Goal: Task Accomplishment & Management: Complete application form

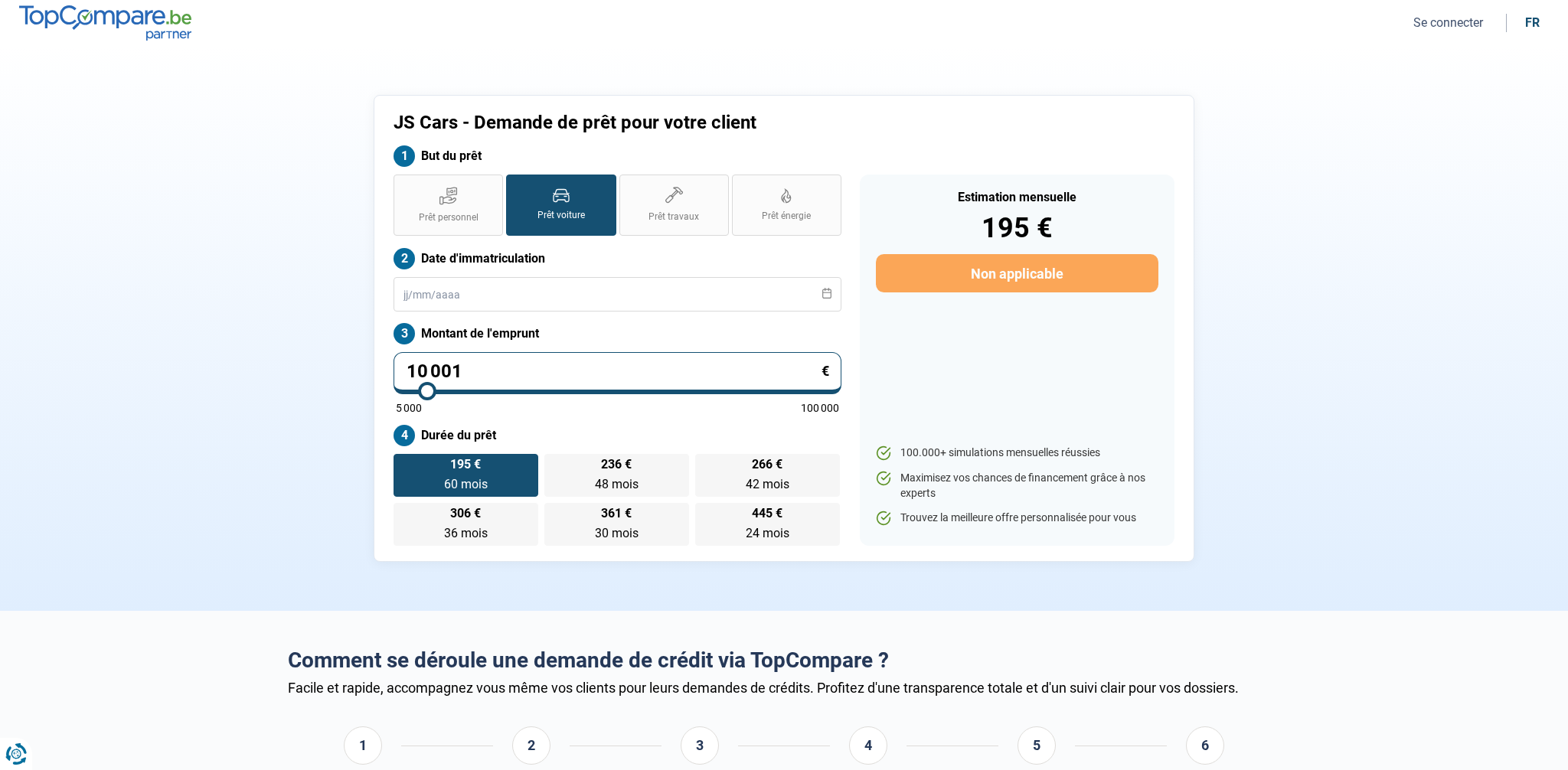
click at [1443, 30] on ul "Se connecter fr" at bounding box center [1474, 23] width 149 height 19
click at [1443, 26] on button "Se connecter" at bounding box center [1448, 23] width 78 height 16
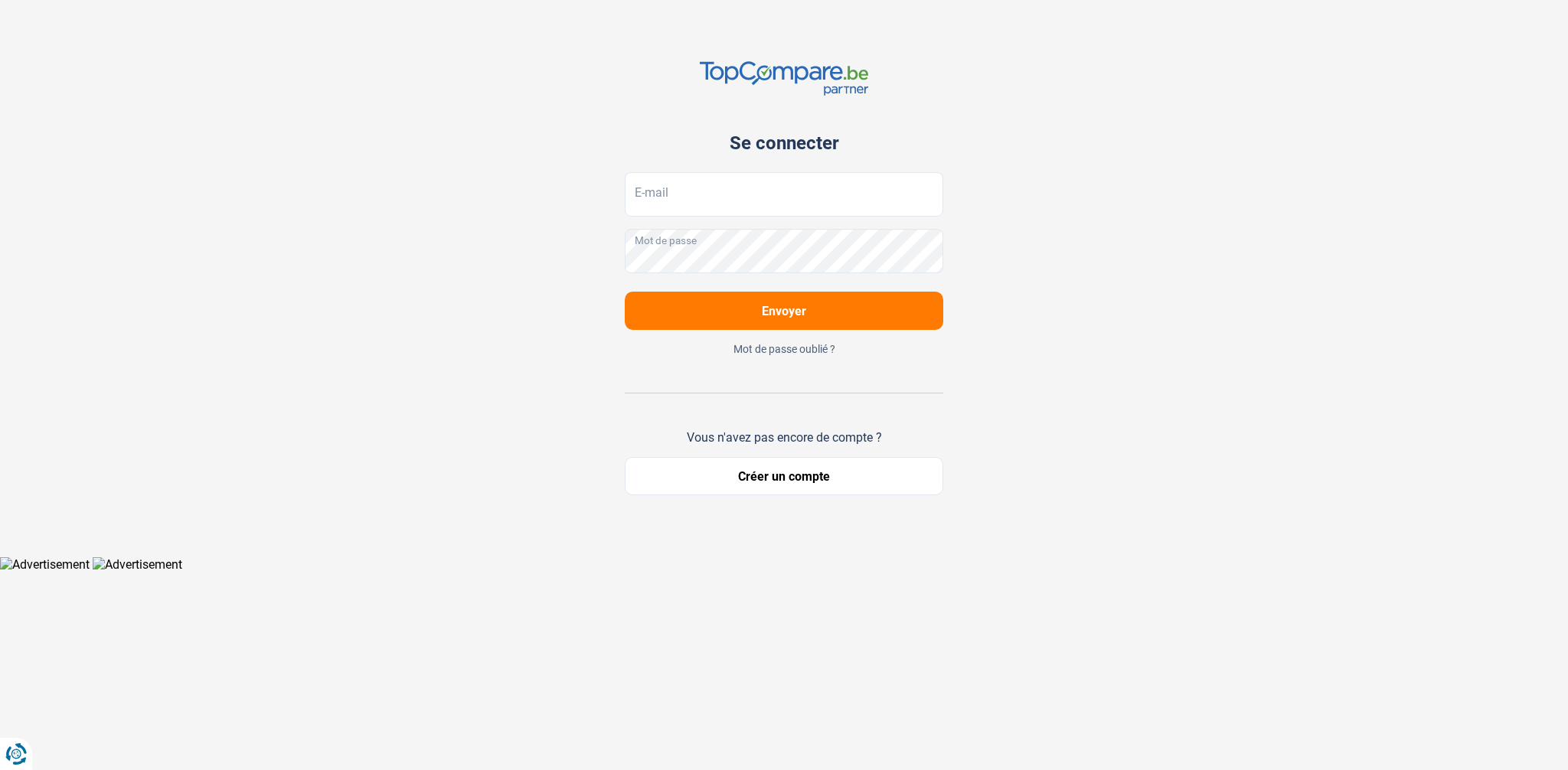
click at [822, 479] on button "Créer un compte" at bounding box center [784, 476] width 319 height 38
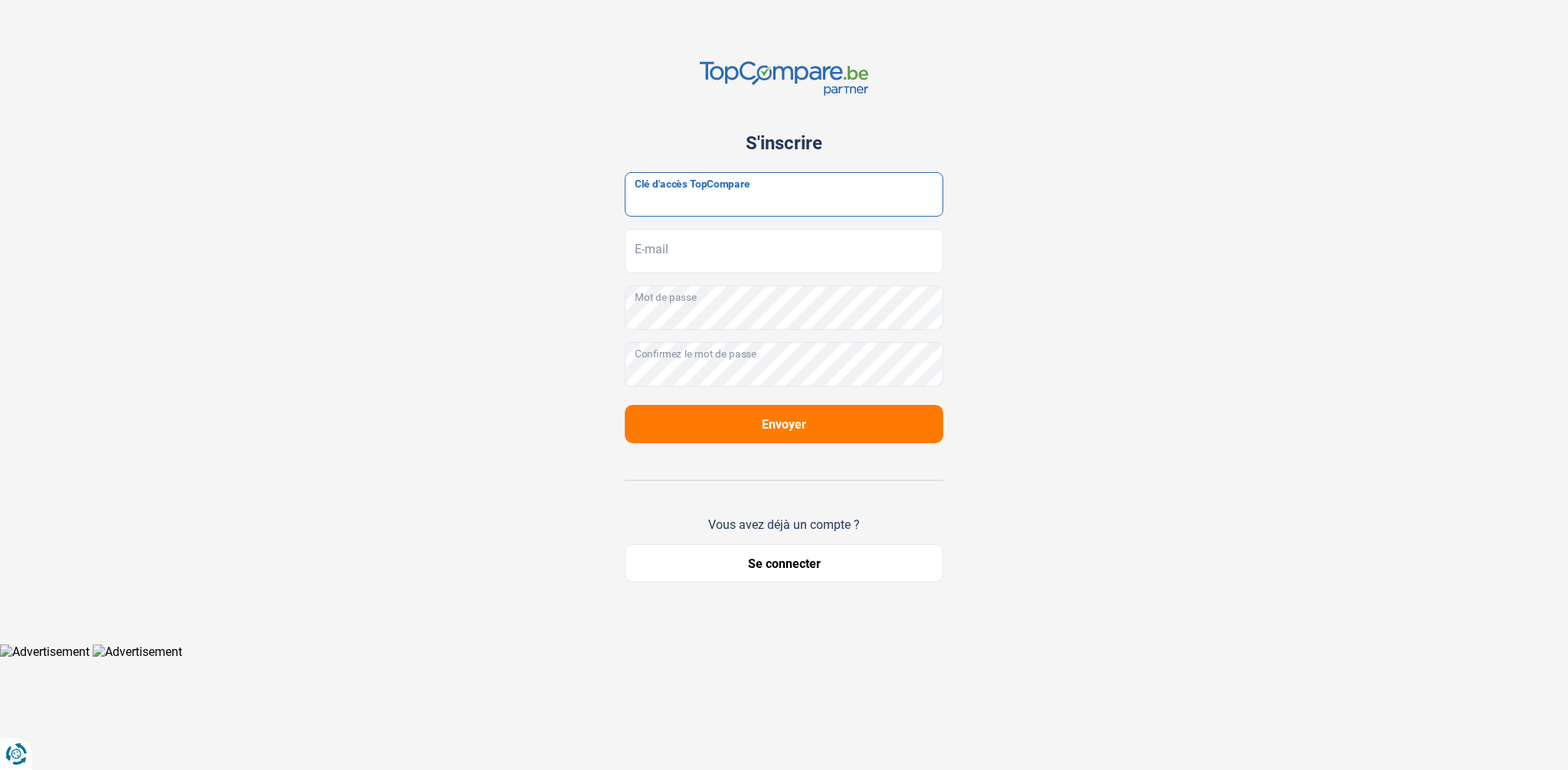
click at [742, 200] on input "Clé d'accès TopCompare" at bounding box center [784, 194] width 319 height 44
paste input "JrbfN@tcB24"
type input "JrbfN@tcB24"
click at [859, 429] on button "Envoyer" at bounding box center [784, 424] width 319 height 38
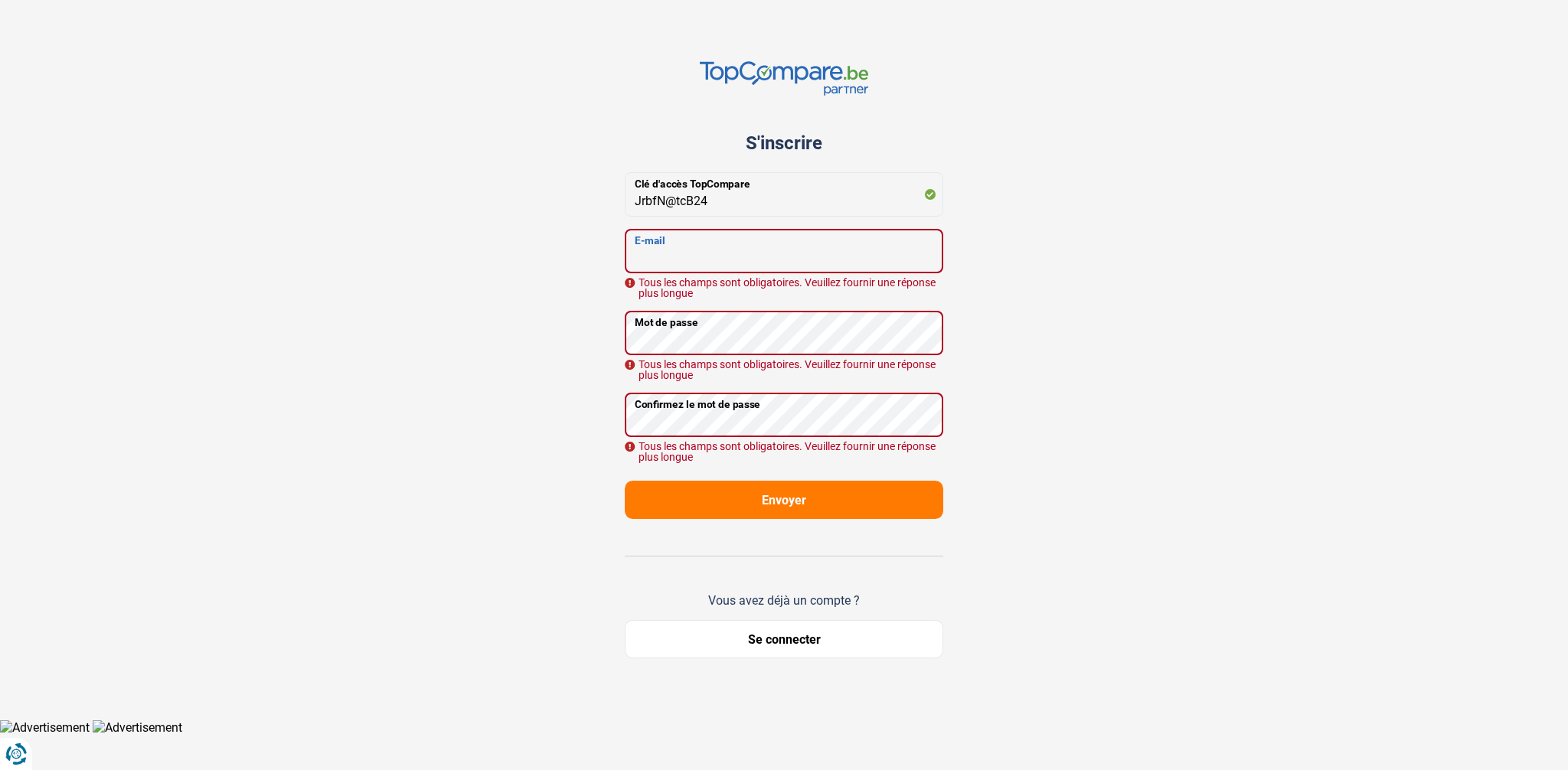
click at [753, 257] on input "E-mail" at bounding box center [784, 250] width 319 height 44
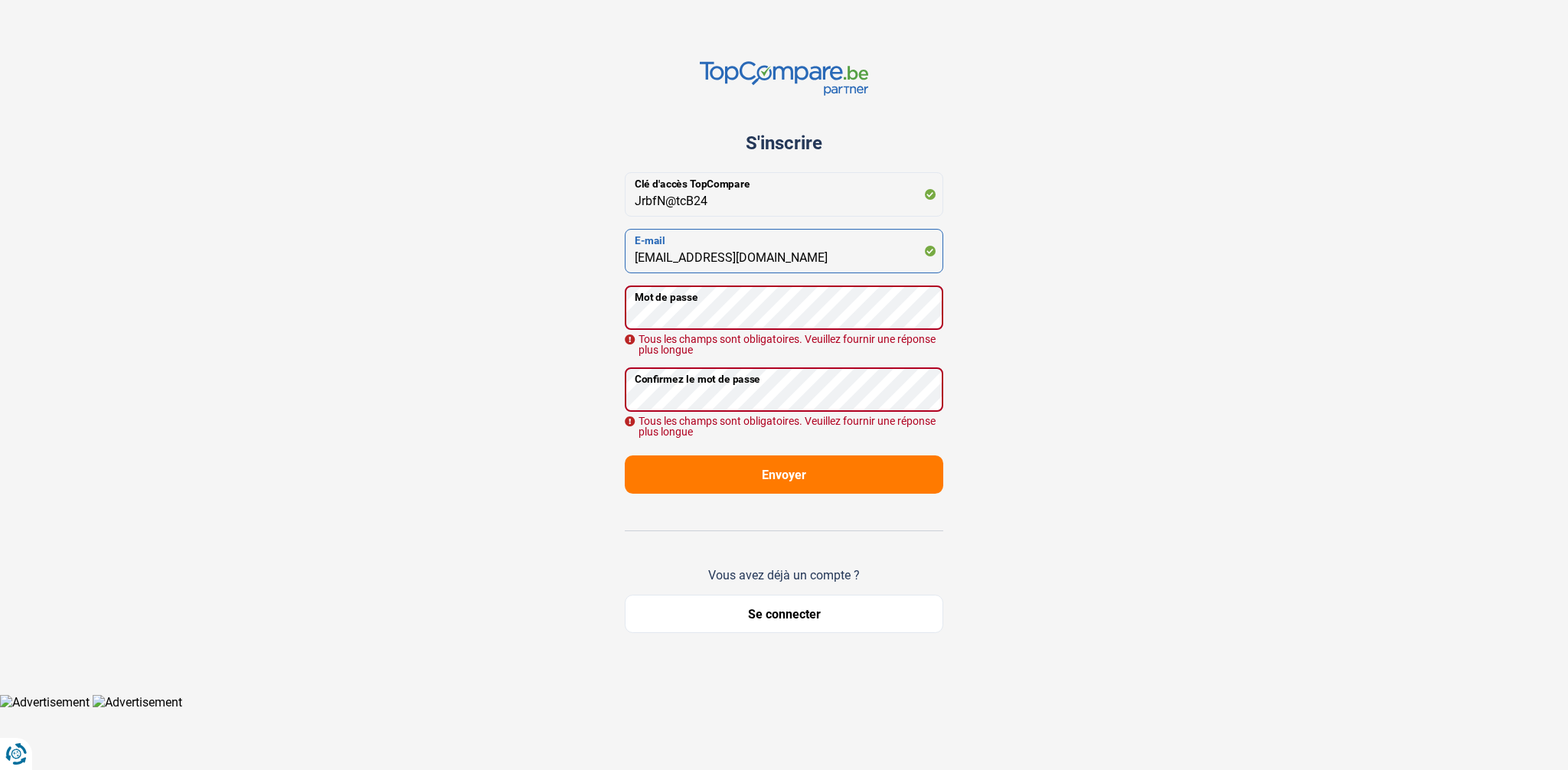
type input "[EMAIL_ADDRESS][DOMAIN_NAME]"
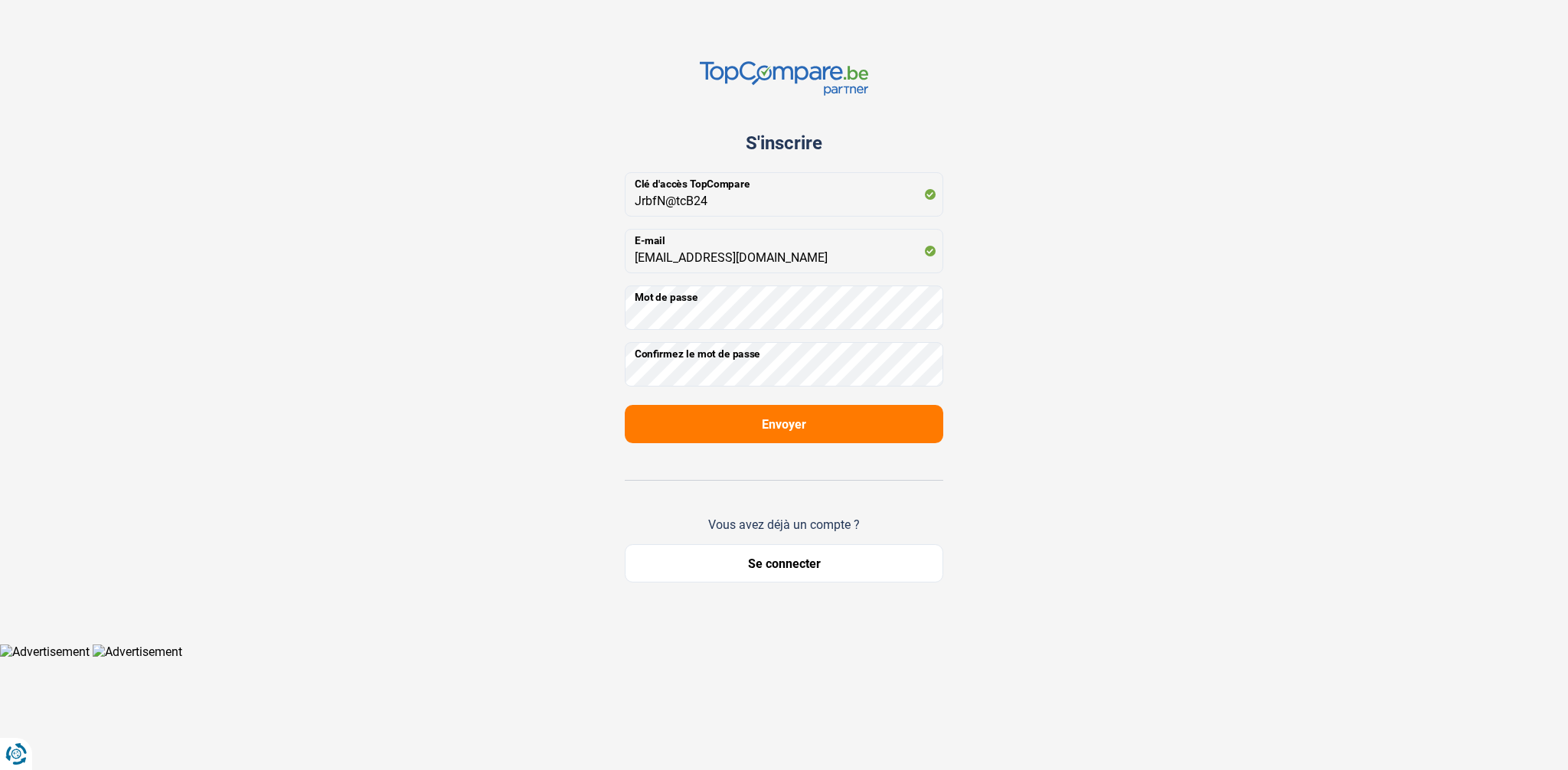
click at [818, 424] on button "Envoyer" at bounding box center [784, 424] width 319 height 38
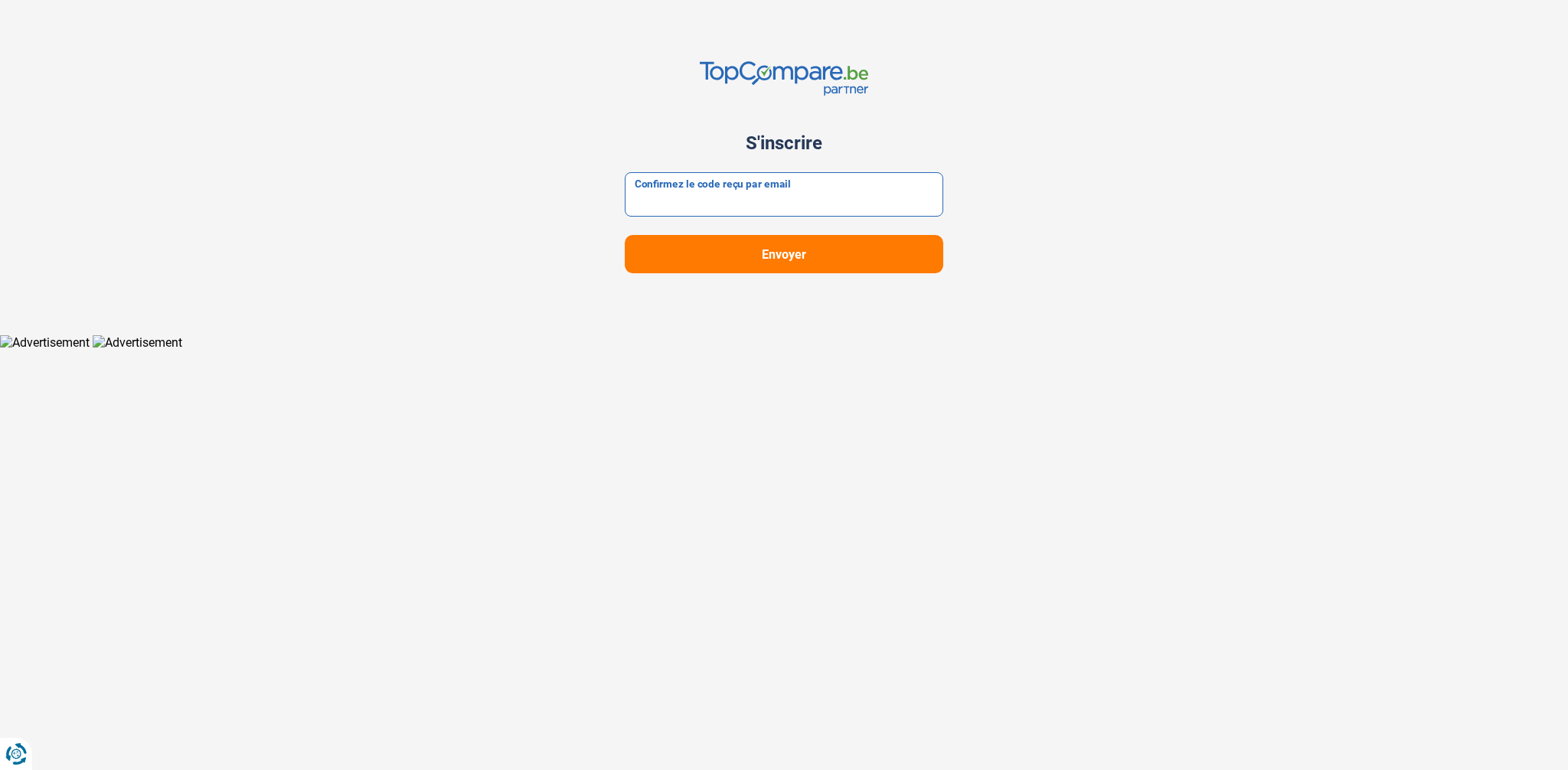
click at [770, 205] on input "Confirmez le code reçu par email" at bounding box center [784, 194] width 319 height 44
type input "470578"
click at [625, 235] on button "Envoyer" at bounding box center [784, 254] width 319 height 38
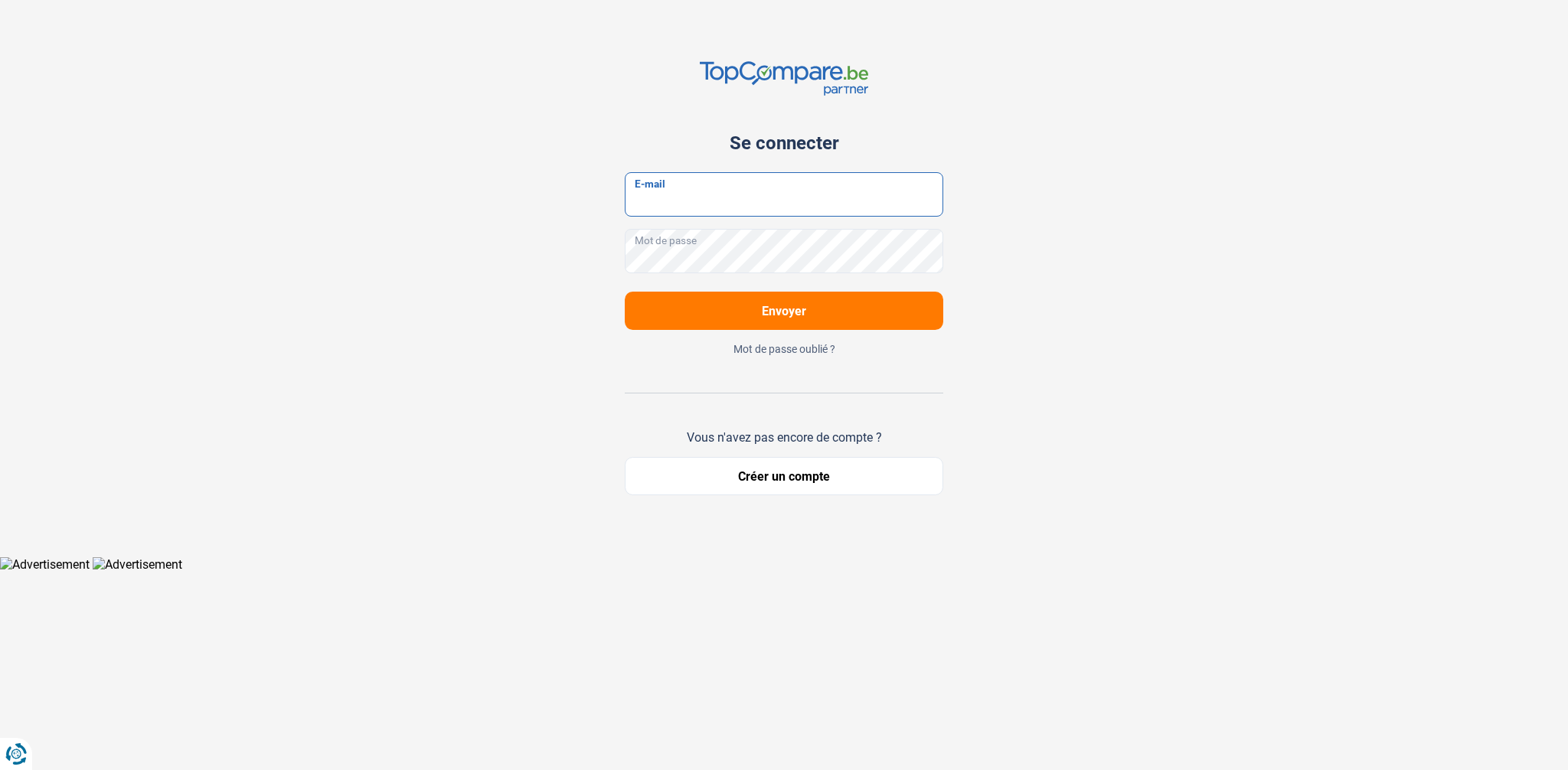
type input "[EMAIL_ADDRESS][DOMAIN_NAME]"
click at [835, 306] on button "Envoyer" at bounding box center [784, 310] width 319 height 38
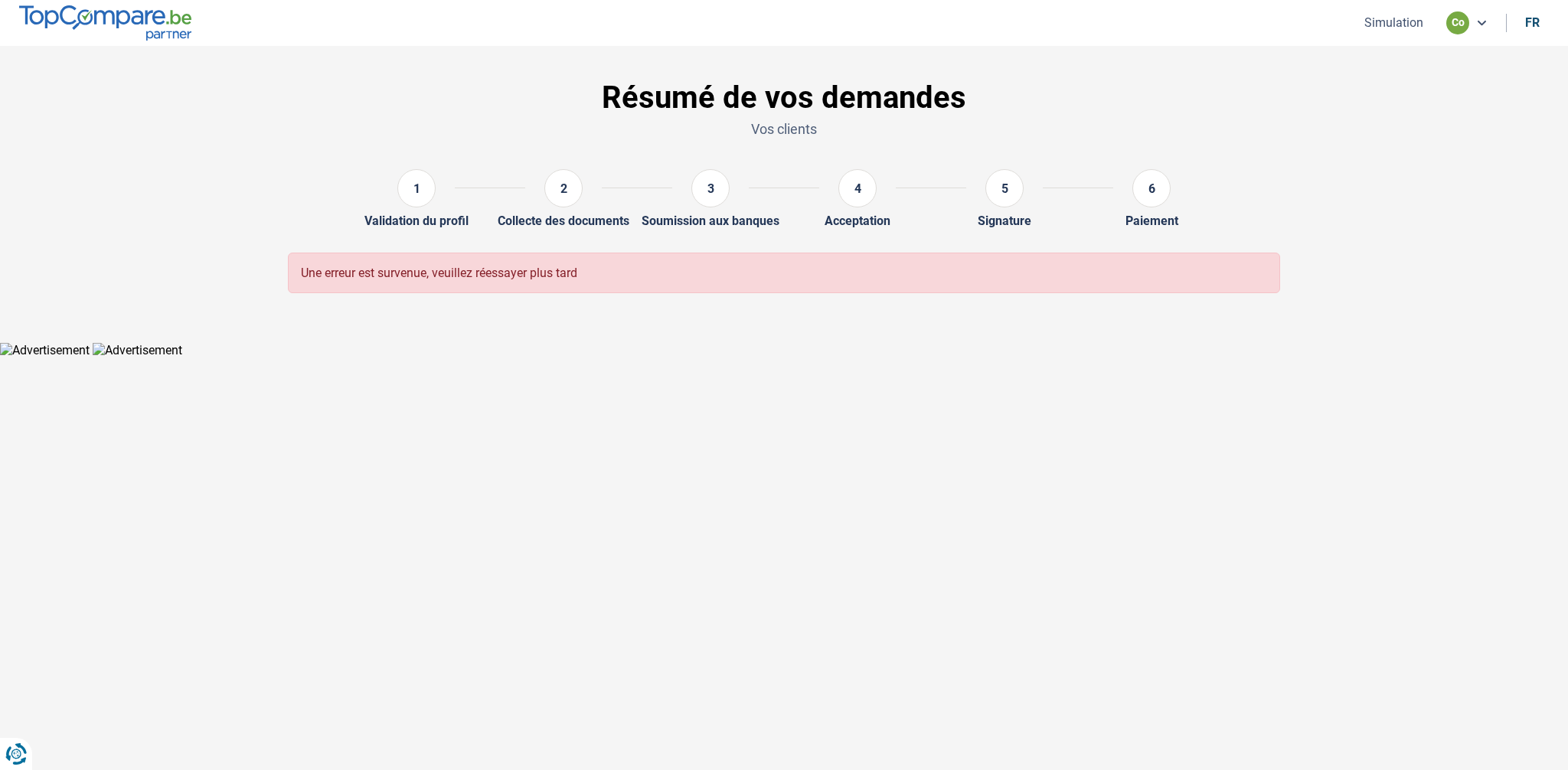
click at [397, 189] on div "1" at bounding box center [416, 188] width 38 height 38
click at [1482, 21] on icon at bounding box center [1481, 23] width 12 height 12
click at [1405, 23] on button "Simulation" at bounding box center [1393, 23] width 68 height 16
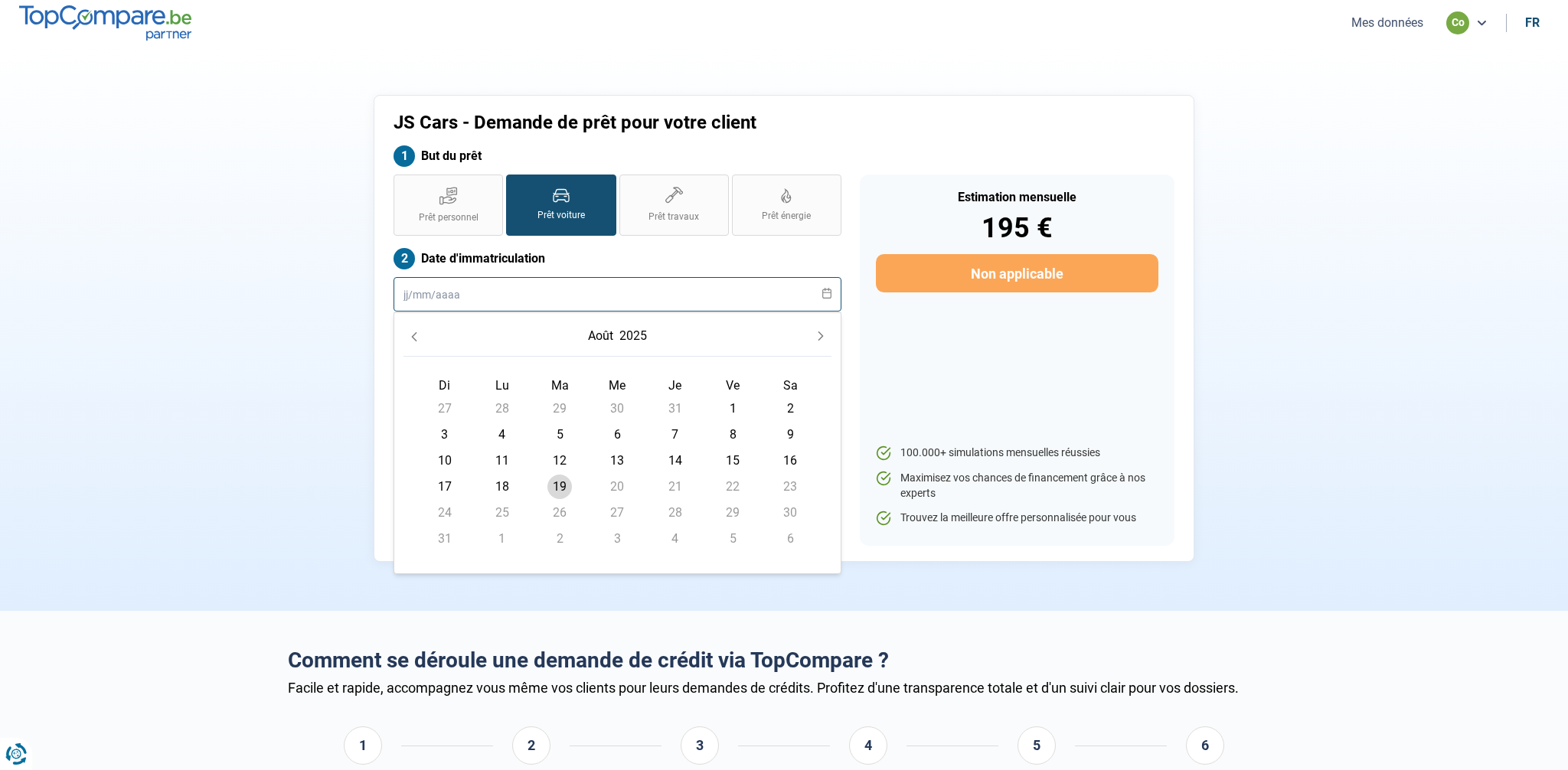
click at [650, 289] on input "text" at bounding box center [617, 294] width 448 height 34
type input "04082020"
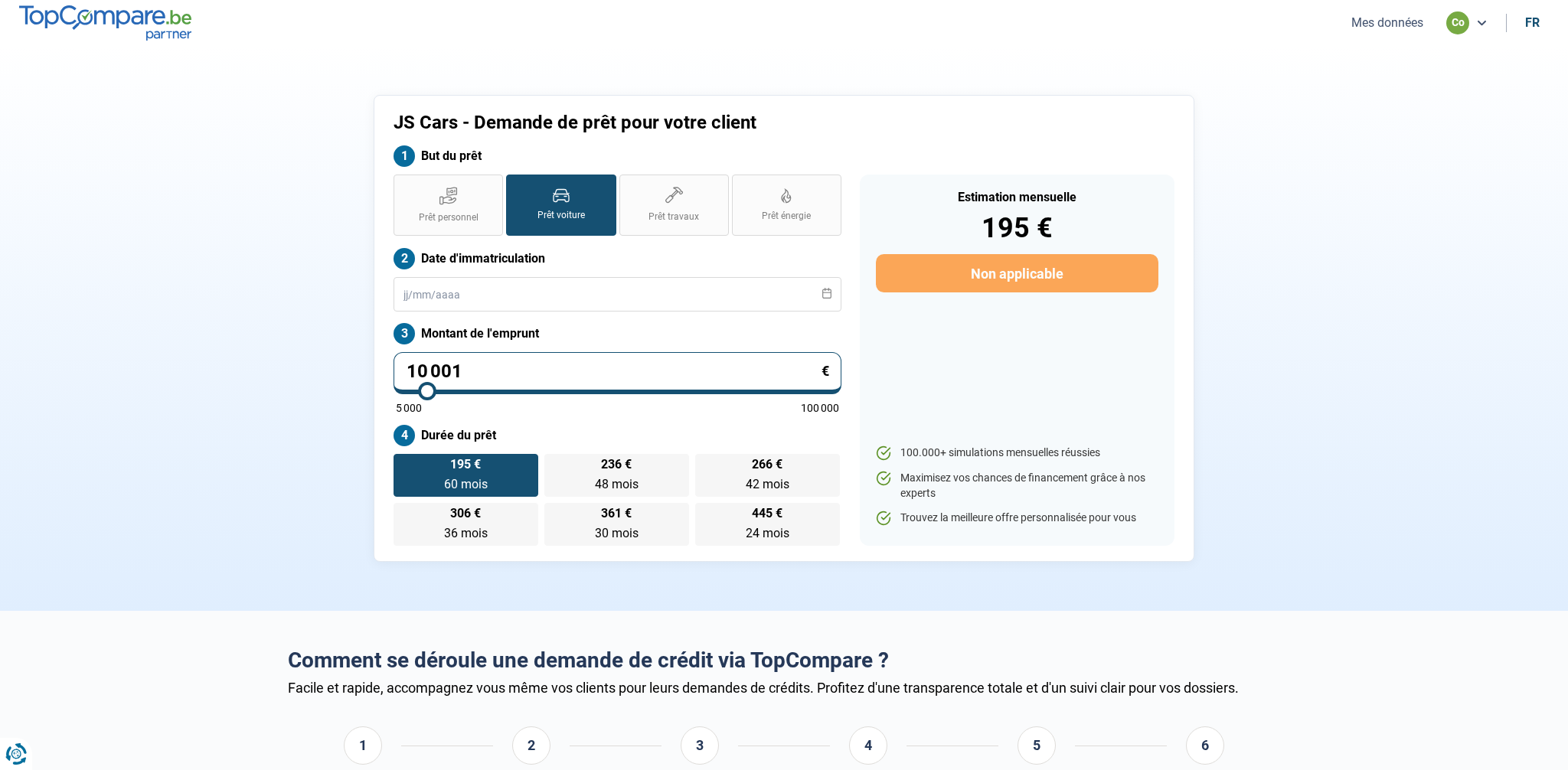
click at [851, 261] on div "Estimation mensuelle 195 € Non applicable 100.000+ simulations mensuelles réuss…" at bounding box center [1017, 360] width 333 height 372
click at [504, 295] on input "text" at bounding box center [617, 294] width 448 height 34
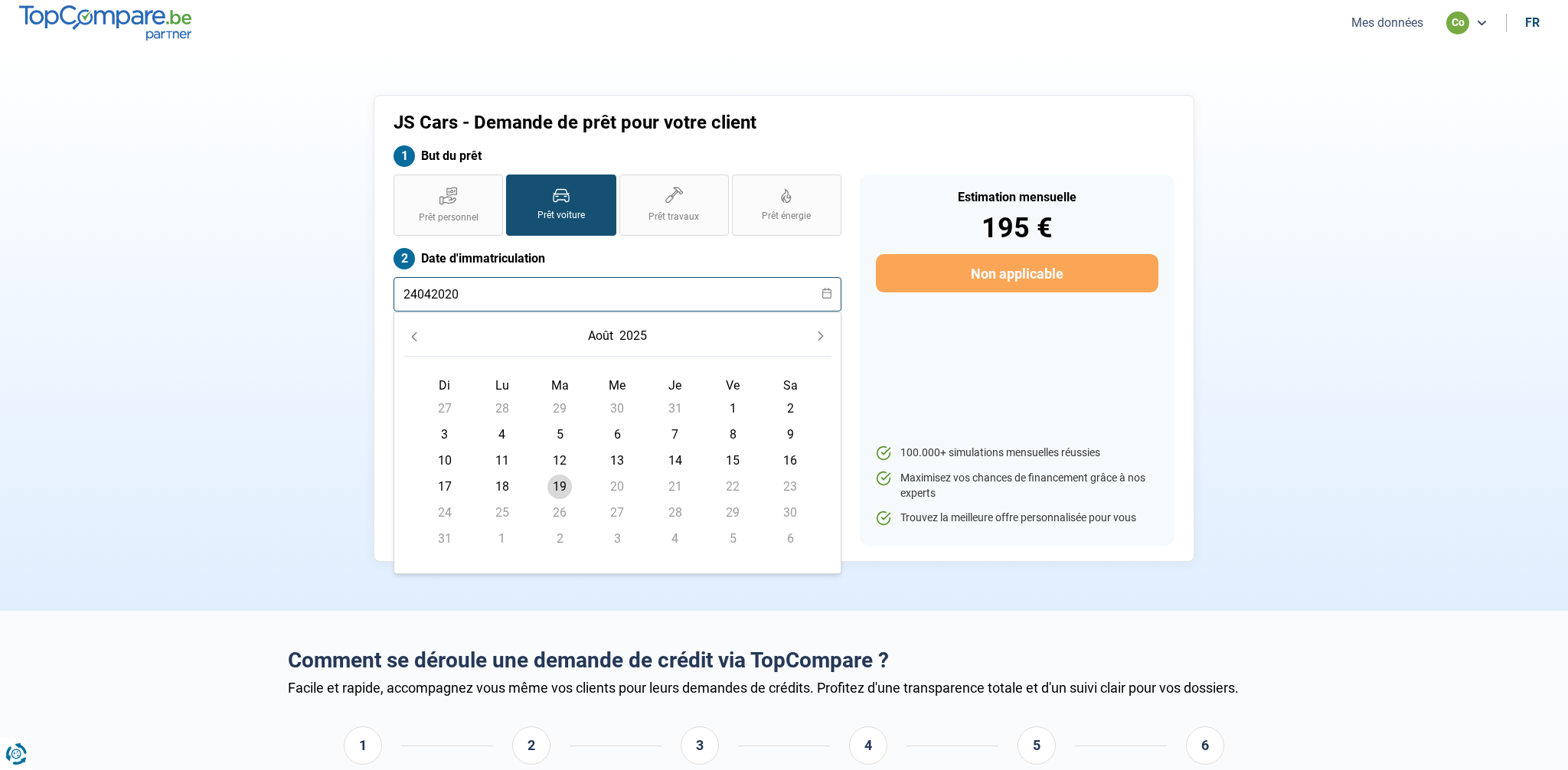
type input "24042020"
click at [684, 260] on label "Date d'immatriculation" at bounding box center [617, 259] width 448 height 22
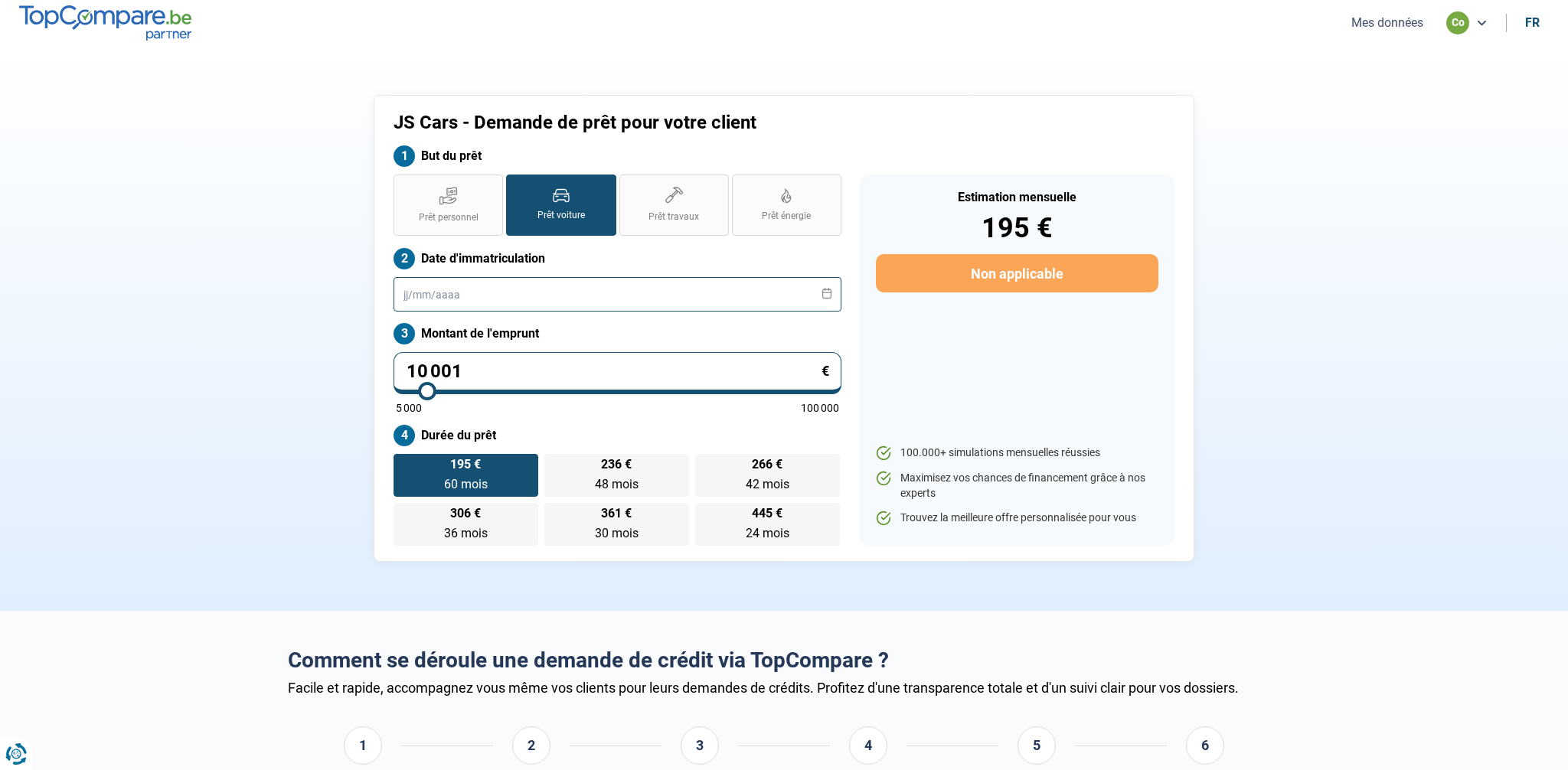
click at [487, 305] on input "text" at bounding box center [617, 294] width 448 height 34
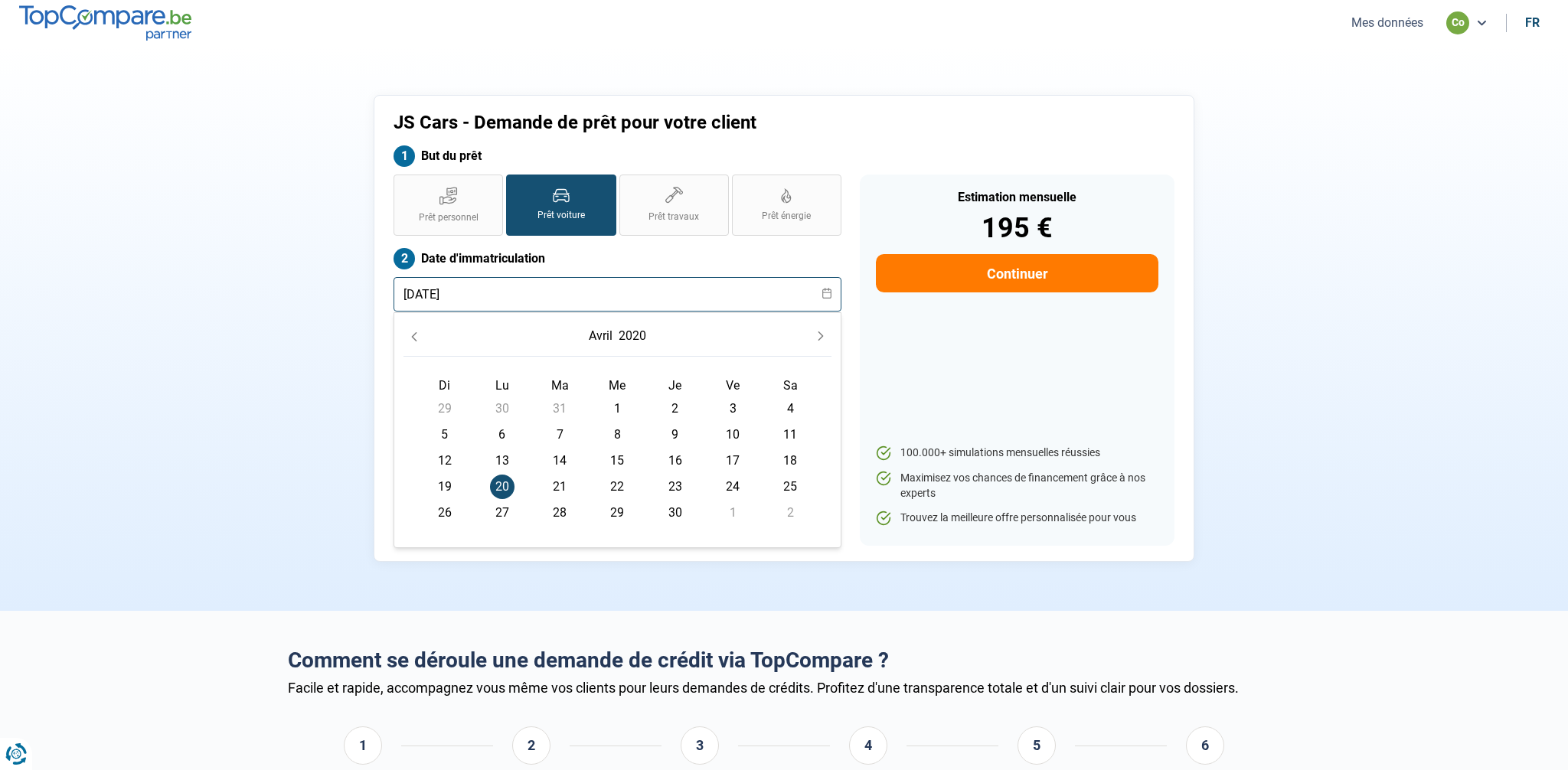
type input "20/04/2020"
click at [633, 259] on label "Date d'immatriculation" at bounding box center [617, 259] width 448 height 22
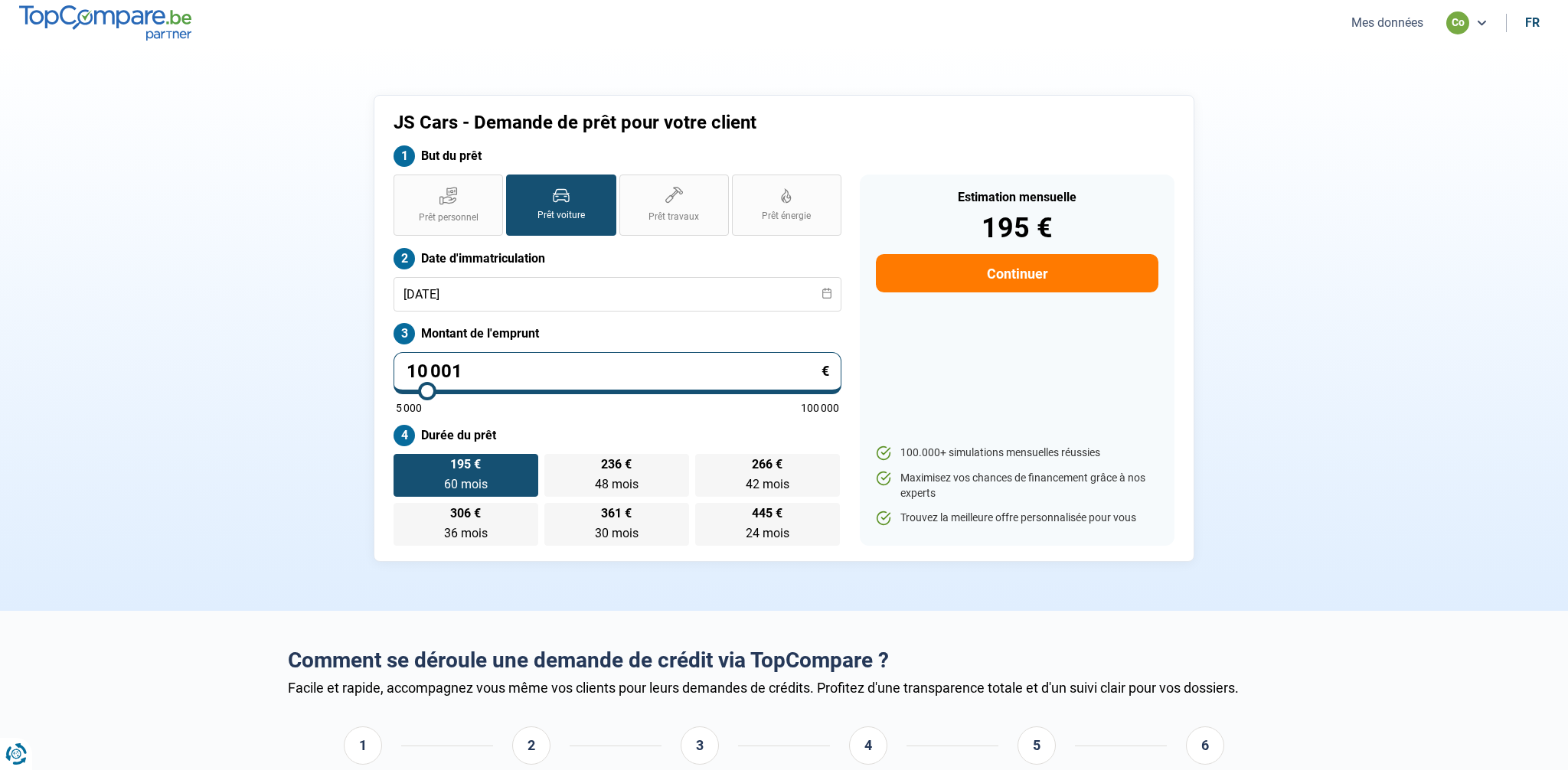
type input "10 500"
type input "10500"
type input "11 500"
type input "11500"
type input "13 500"
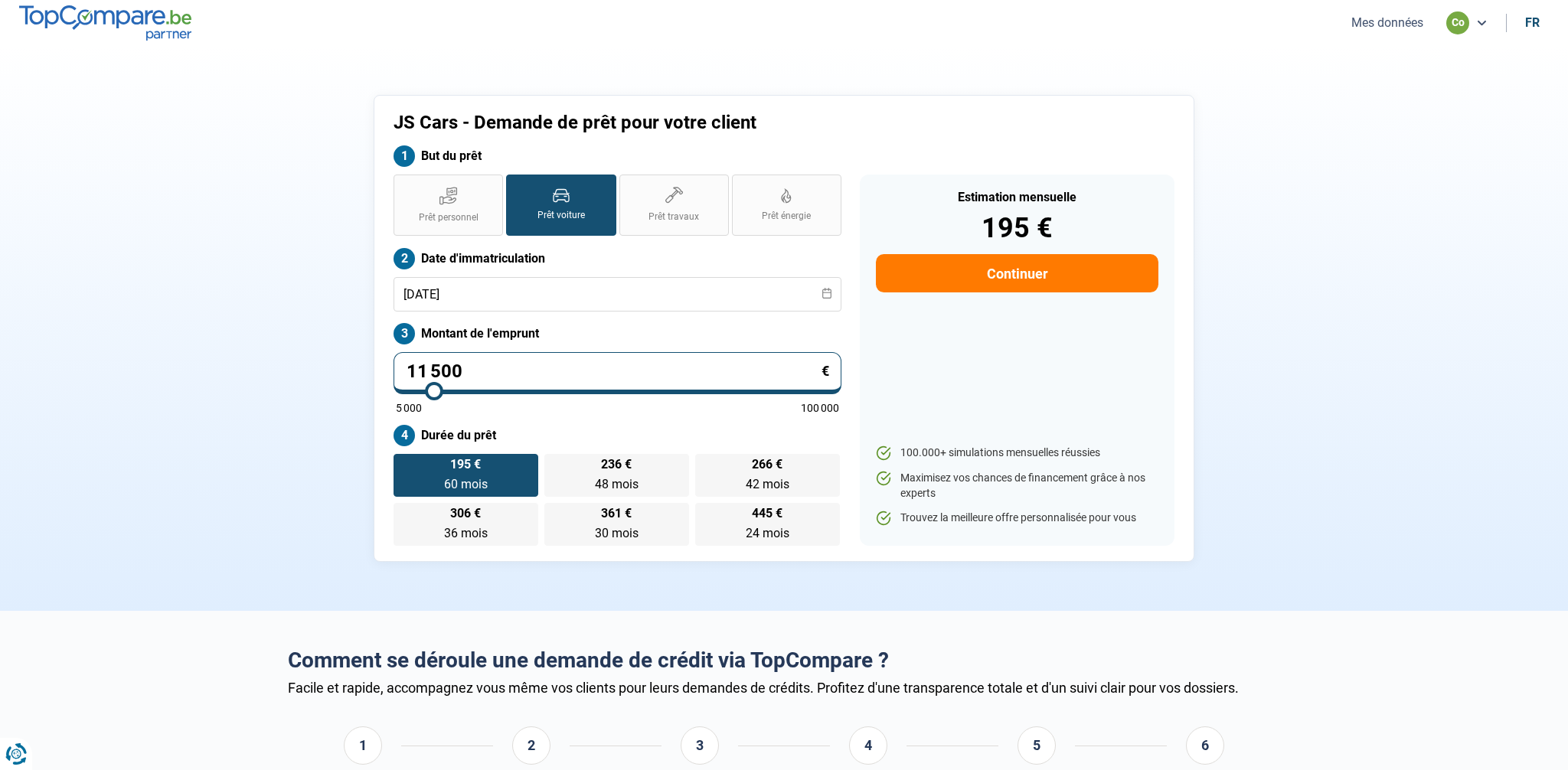
type input "13500"
type input "15 750"
type input "15750"
type input "18 000"
type input "18000"
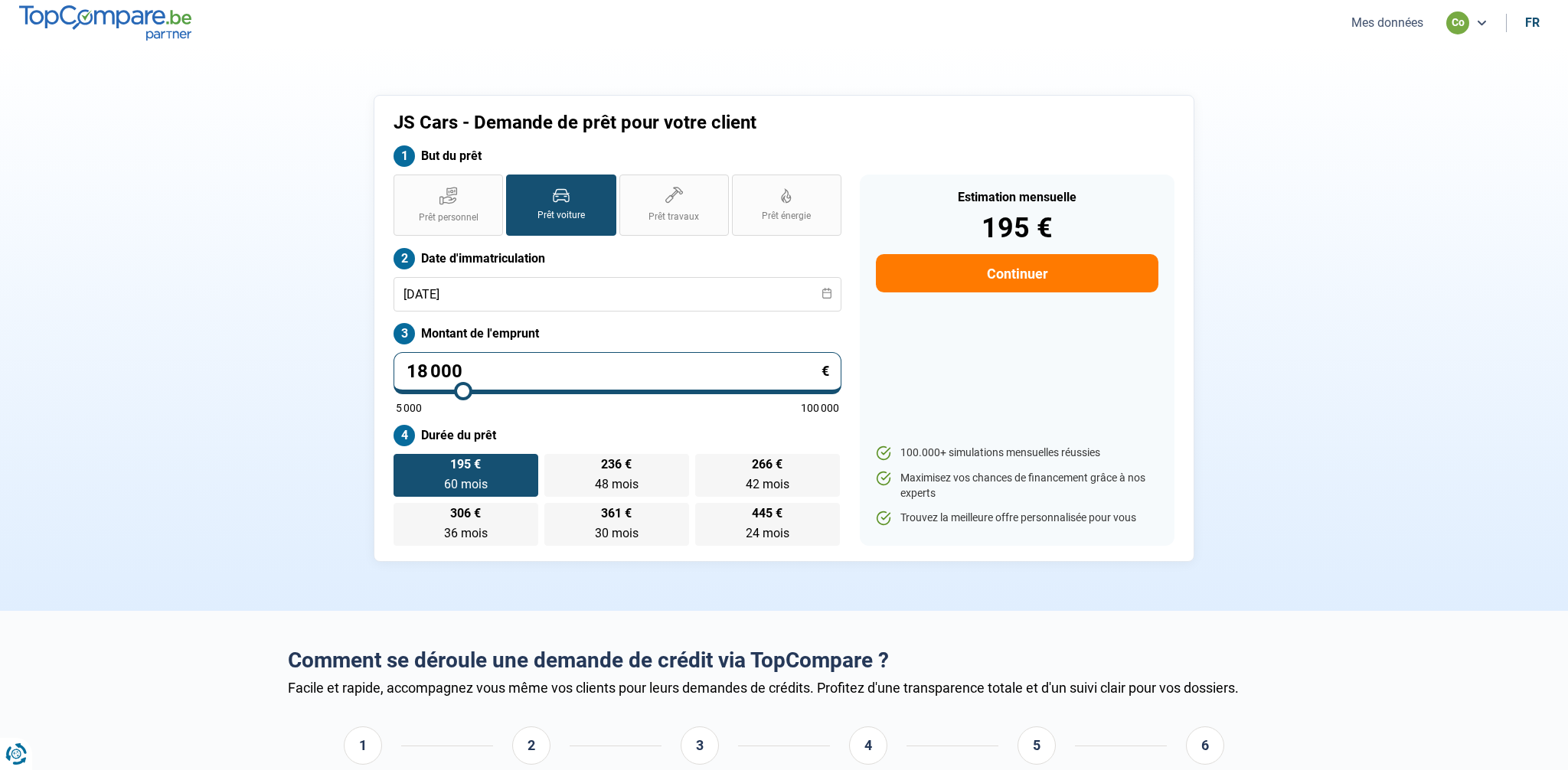
type input "19 750"
type input "19750"
type input "21 250"
type input "21250"
type input "22 500"
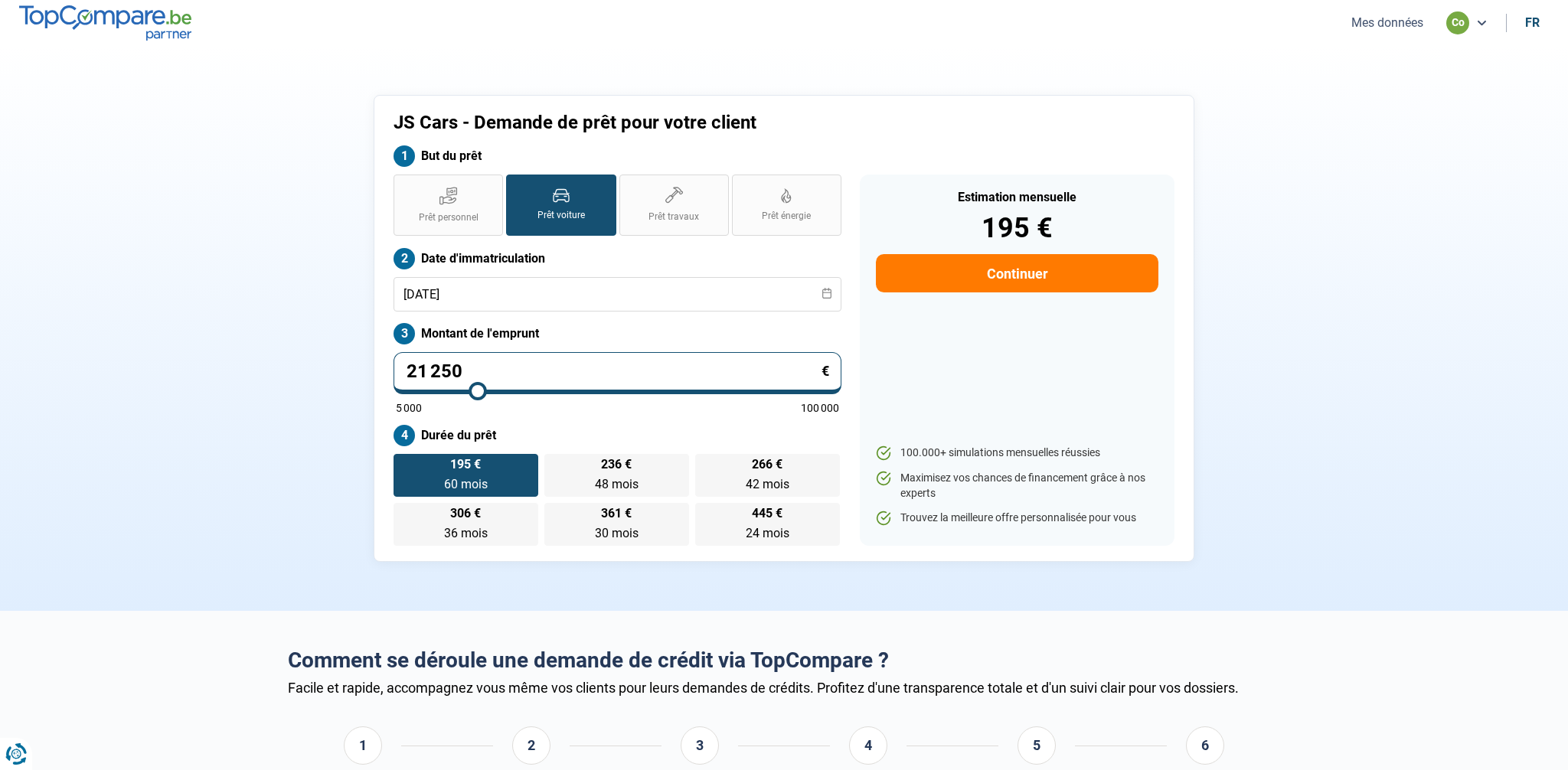
type input "22500"
type input "23 500"
type input "23500"
type input "24 250"
type input "24250"
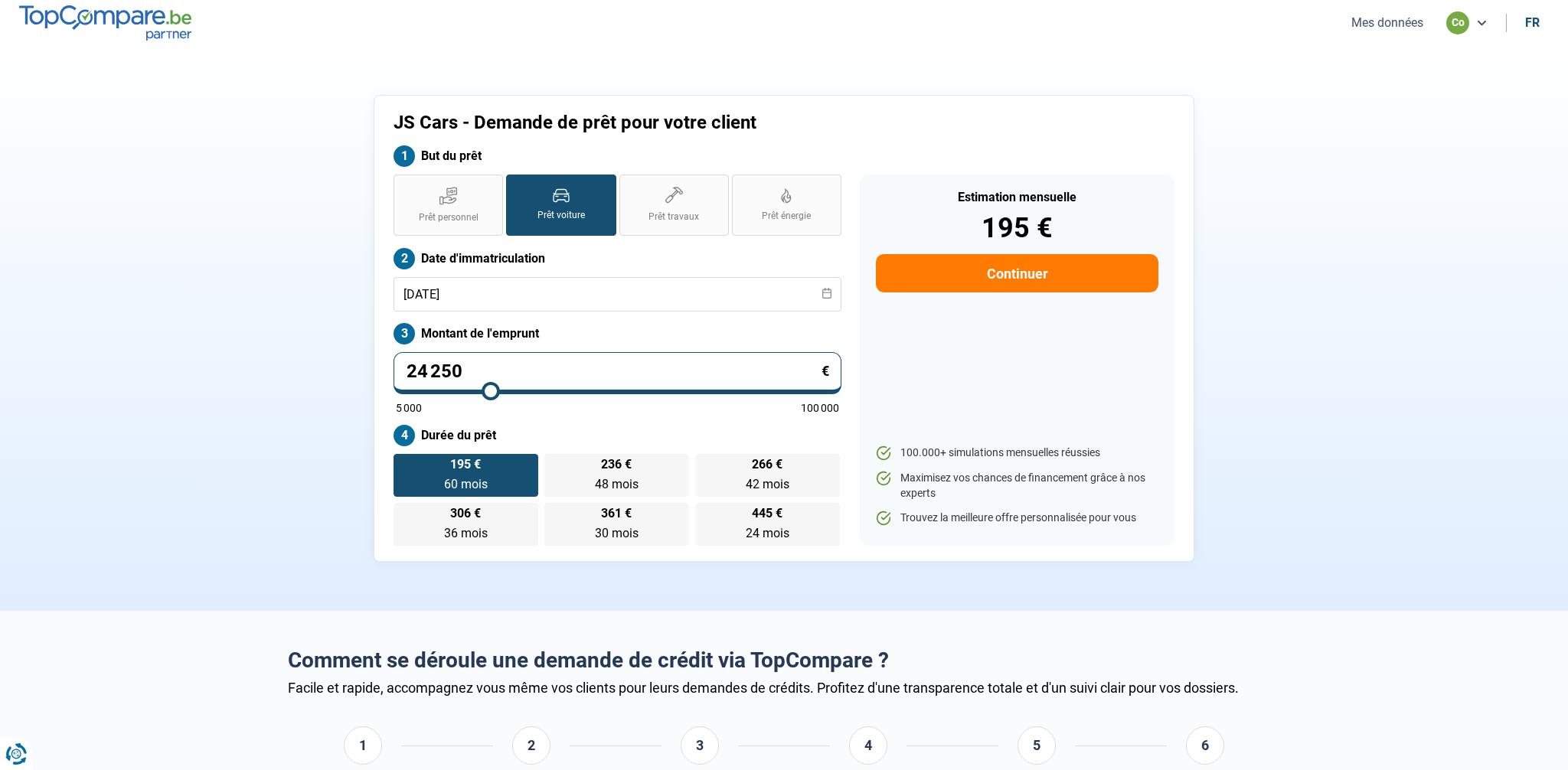
type input "25 000"
type input "25000"
type input "25 250"
type input "25250"
type input "25 500"
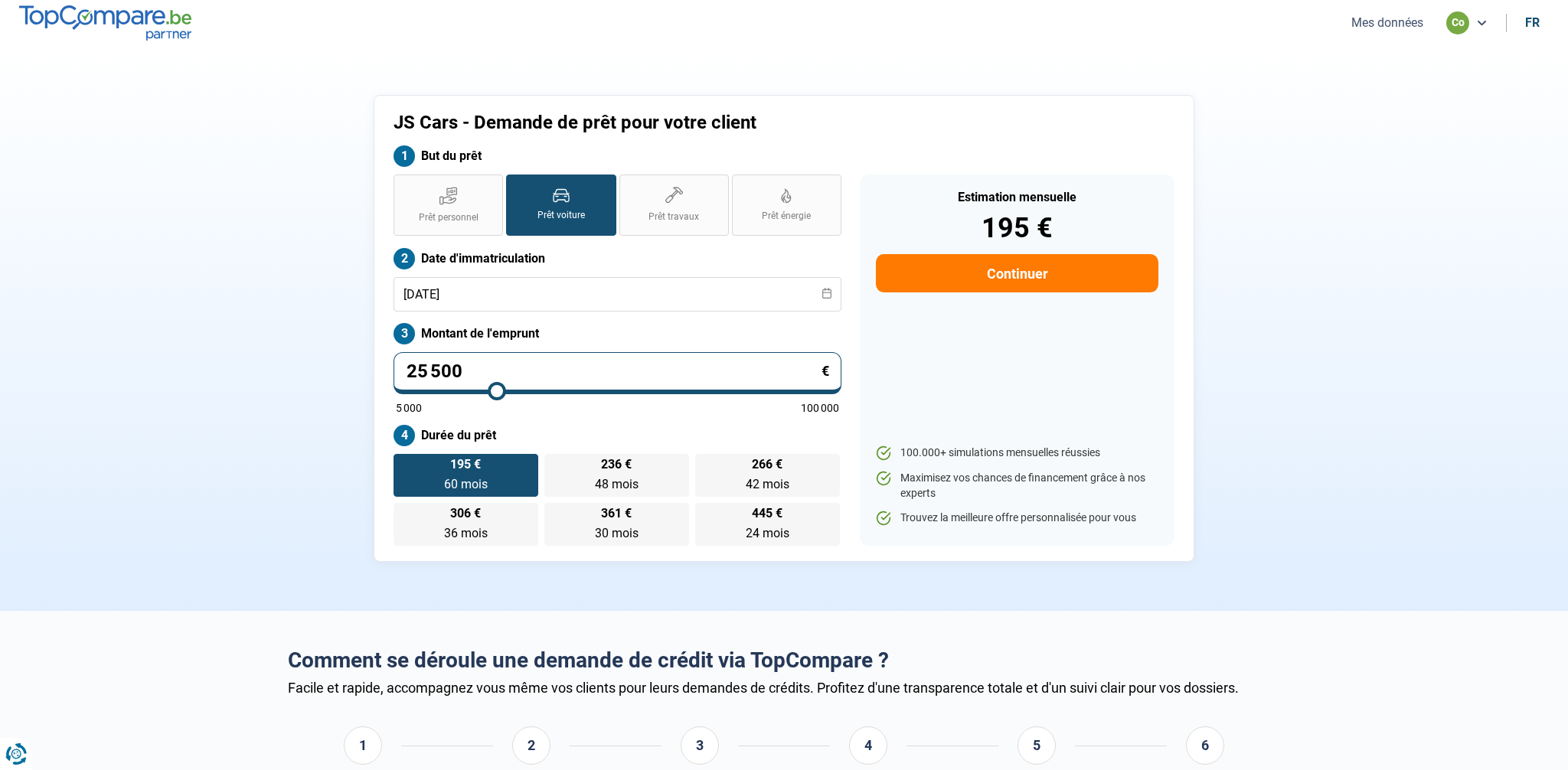
drag, startPoint x: 430, startPoint y: 390, endPoint x: 496, endPoint y: 392, distance: 66.0
type input "25500"
click at [496, 392] on input "range" at bounding box center [618, 390] width 443 height 3
click at [480, 286] on input "20/04/2020" at bounding box center [617, 294] width 448 height 34
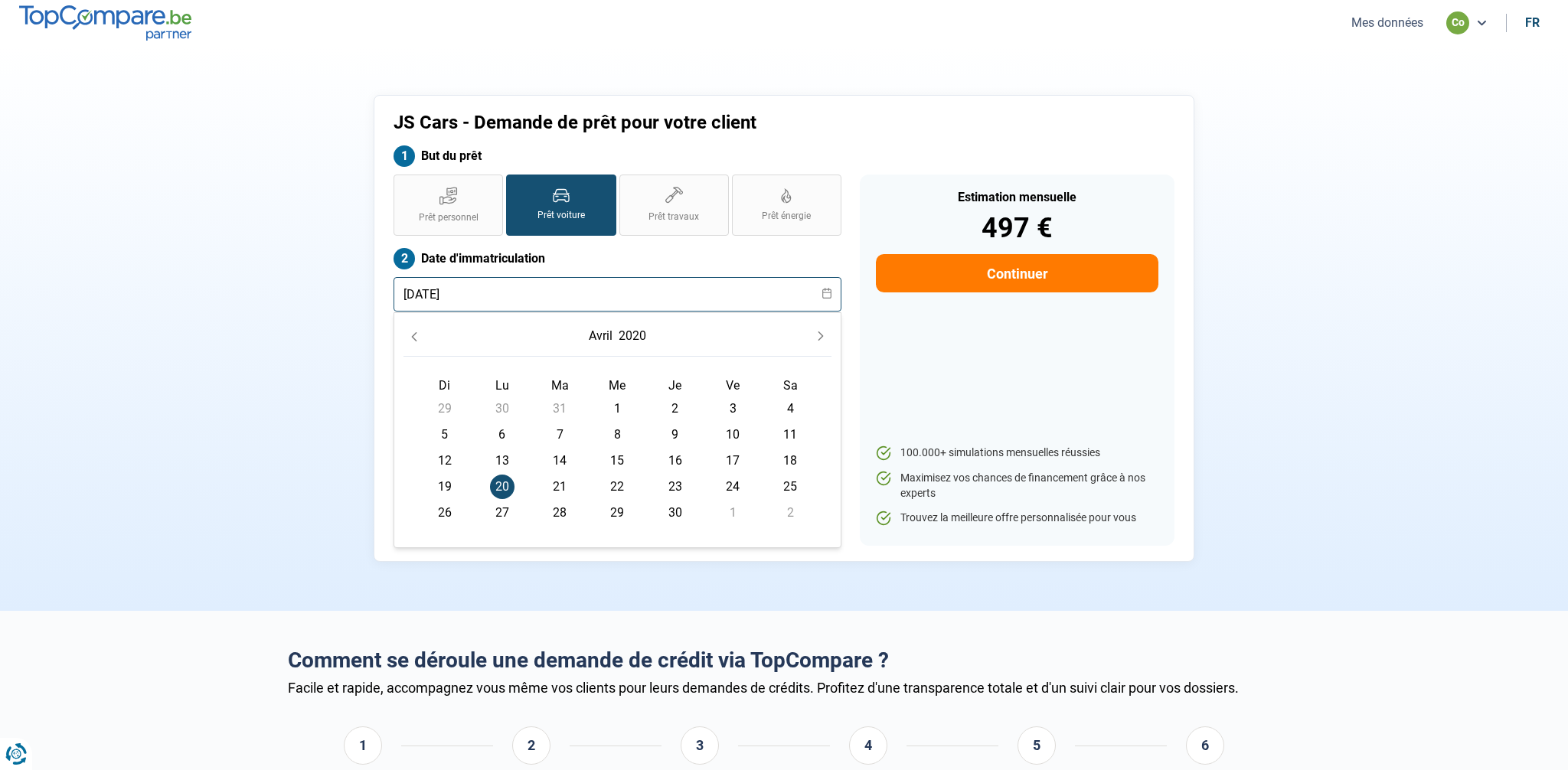
click at [480, 286] on input "20/04/2020" at bounding box center [617, 294] width 448 height 34
type input "04/08/2022"
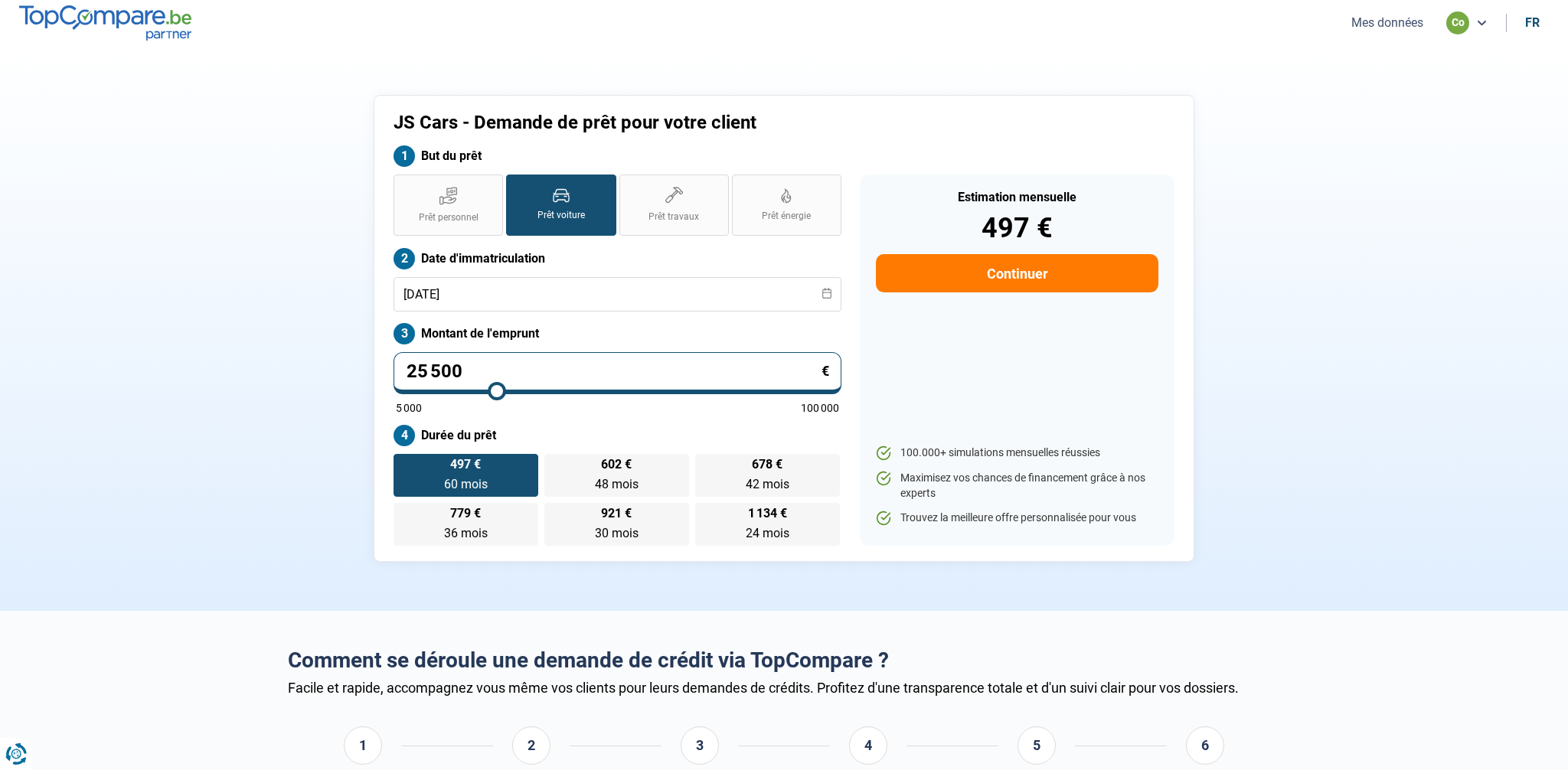
scroll to position [5, 0]
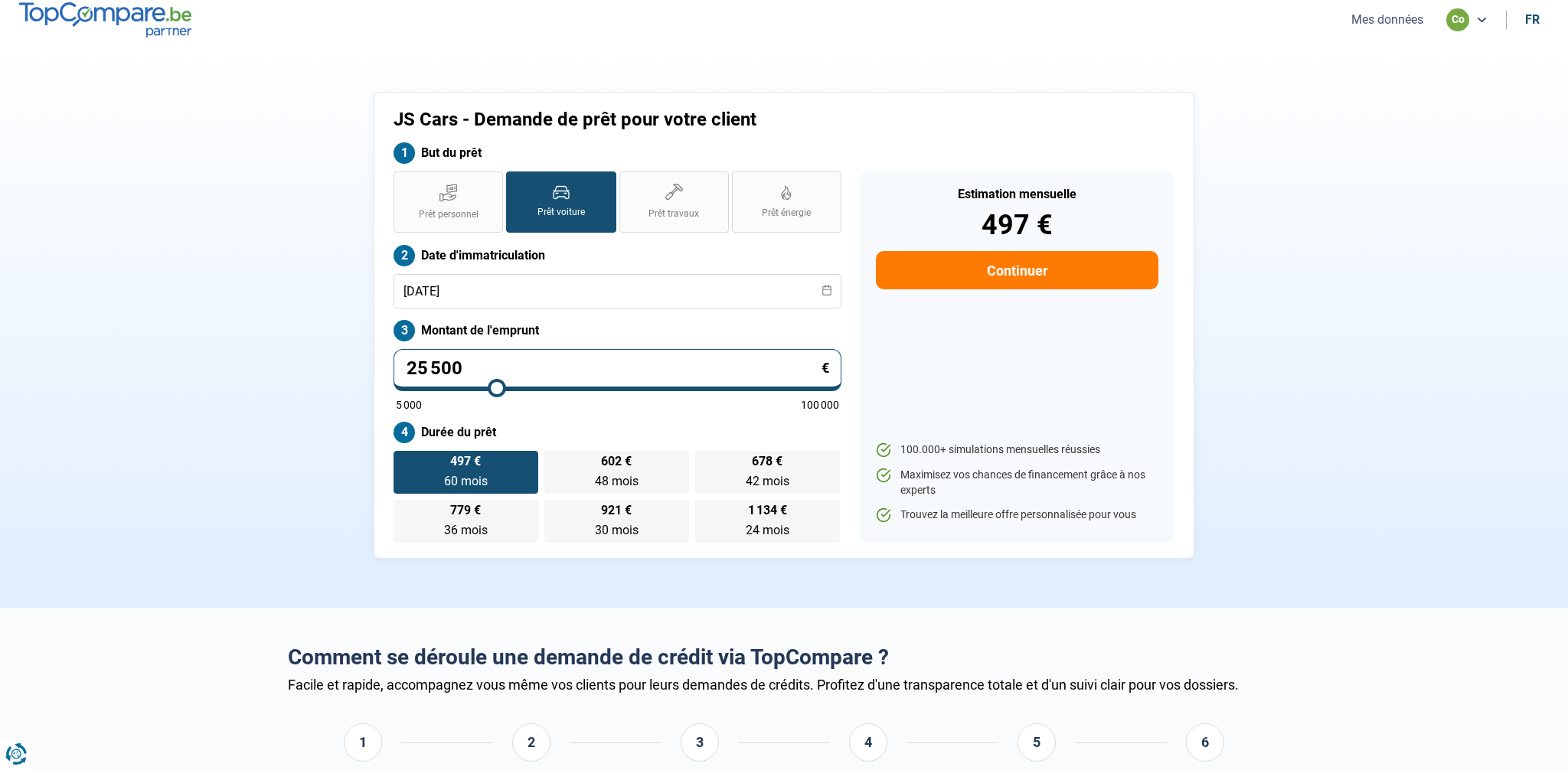
click at [662, 270] on div "Date d'immatriculation 04/08/2022" at bounding box center [617, 277] width 448 height 64
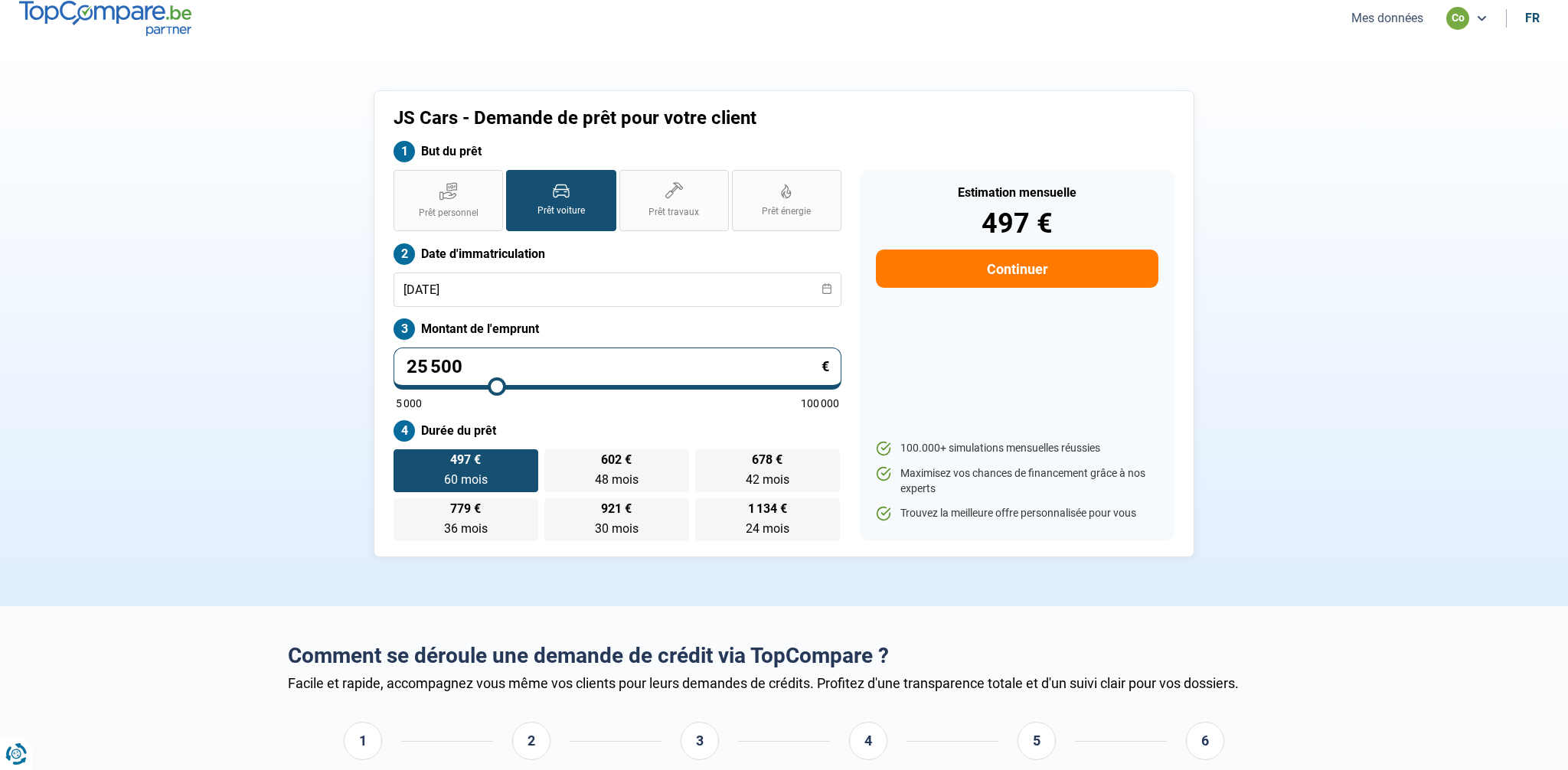
click at [580, 417] on div "Prêt personnel Prêt voiture Prêt travaux Prêt énergie Prêt voiture Date d'immat…" at bounding box center [617, 355] width 466 height 372
click at [720, 322] on label "Montant de l'emprunt" at bounding box center [617, 330] width 448 height 22
type input "25 750"
type input "25750"
type input "26 250"
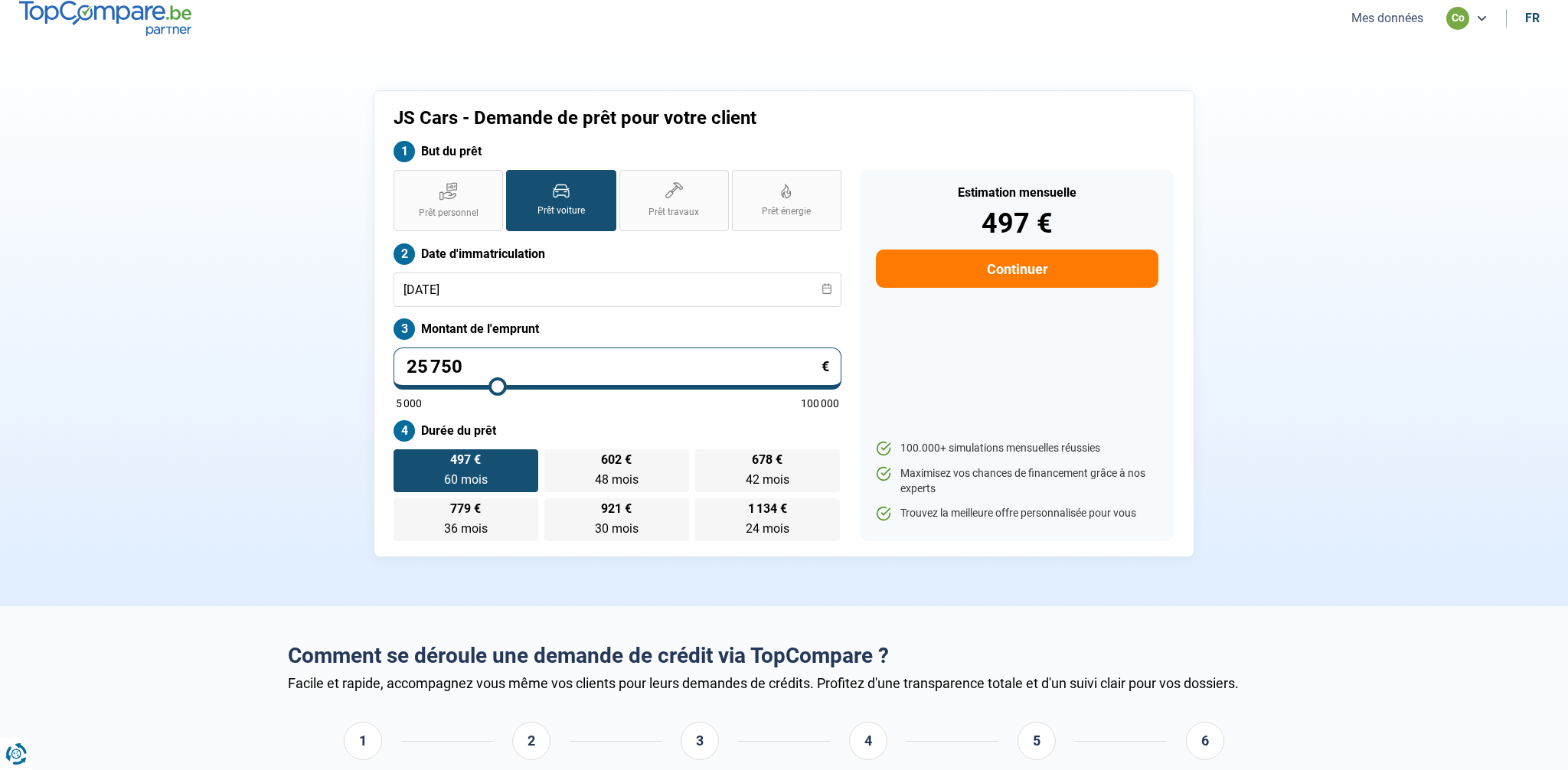
type input "26250"
type input "26 750"
type input "26750"
type input "27 500"
type input "27500"
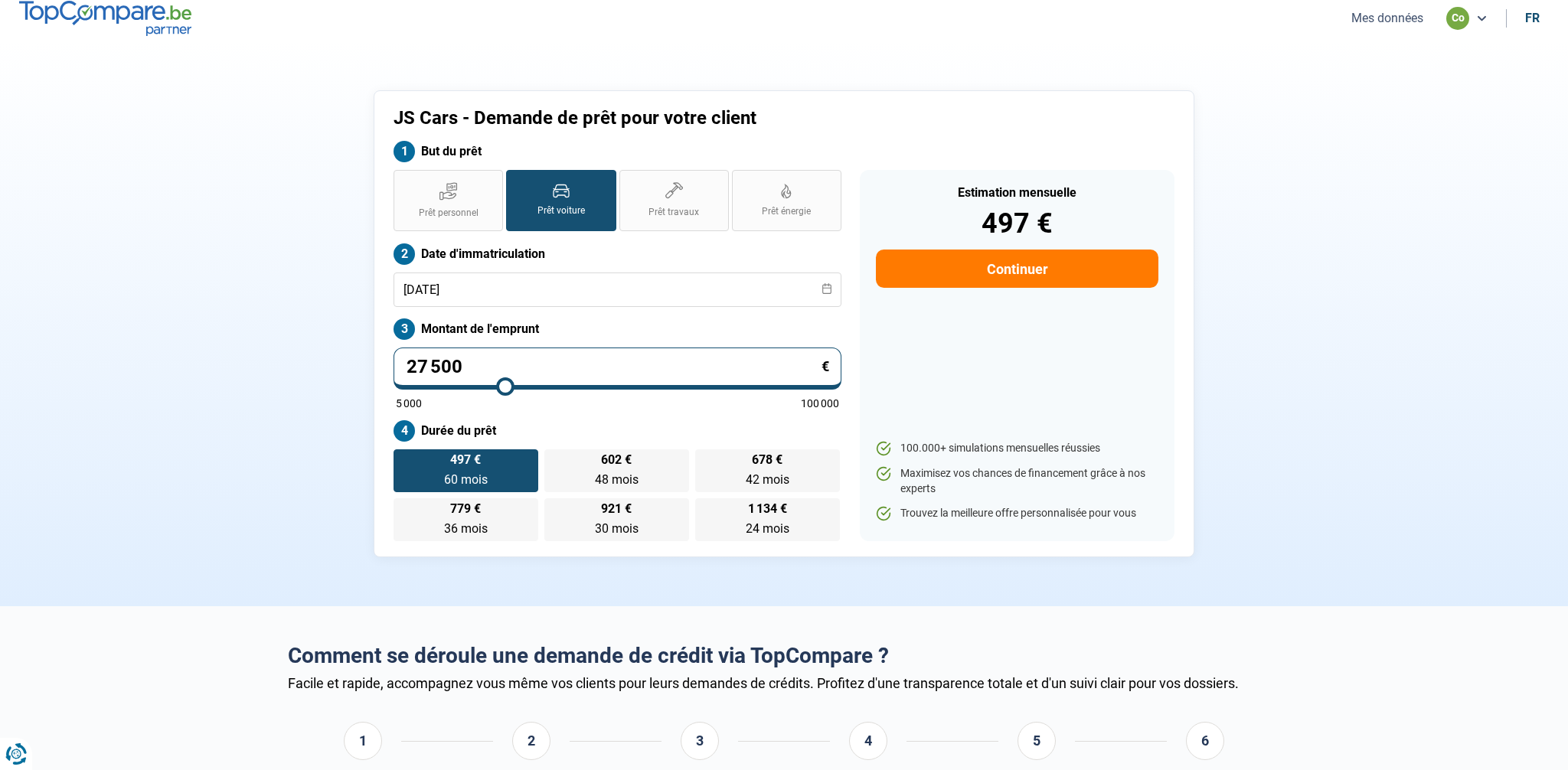
type input "28 500"
type input "28500"
type input "30 000"
type input "30000"
type input "31 250"
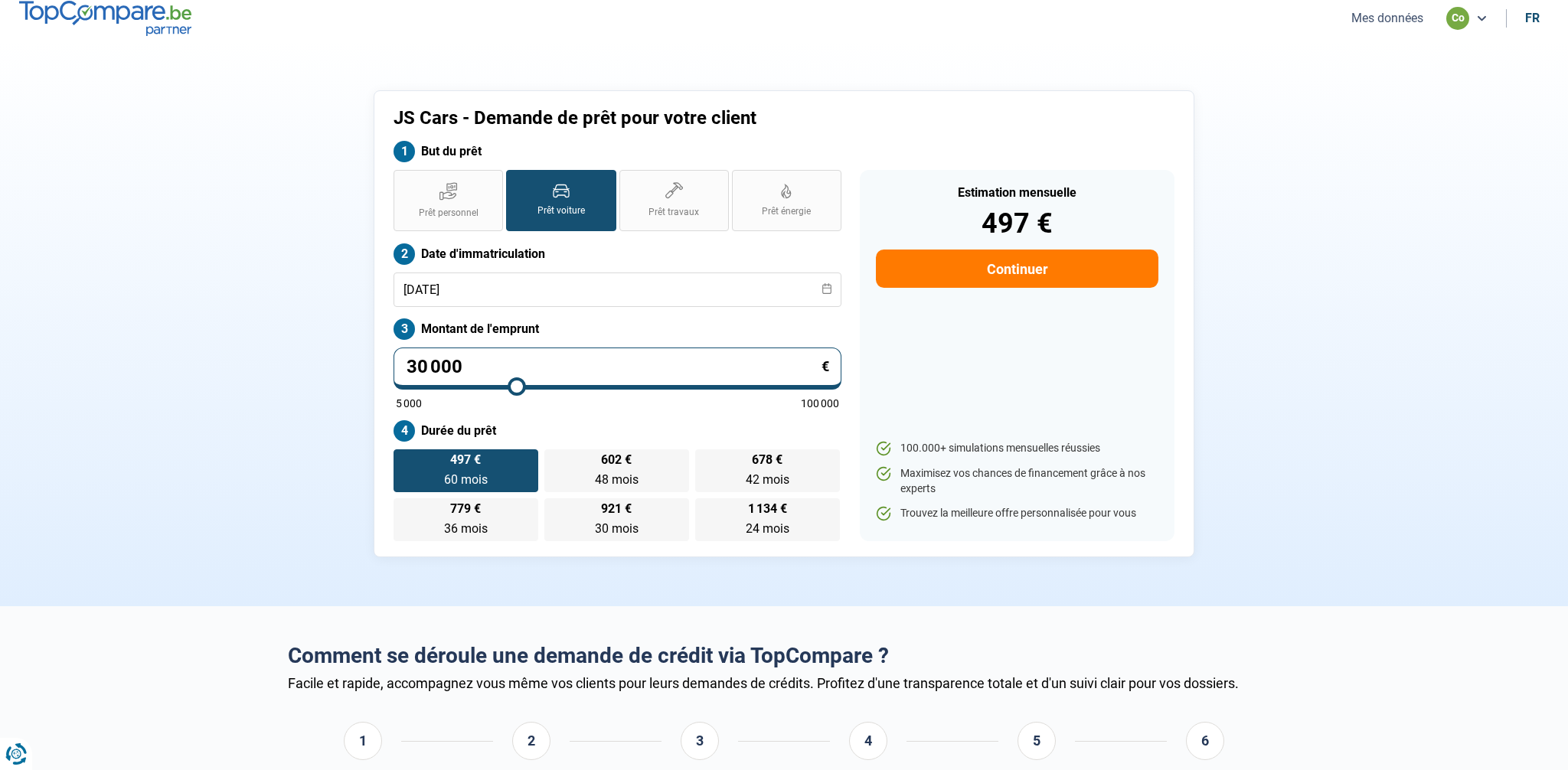
type input "31250"
type input "31 750"
type input "31750"
type input "32 250"
type input "32250"
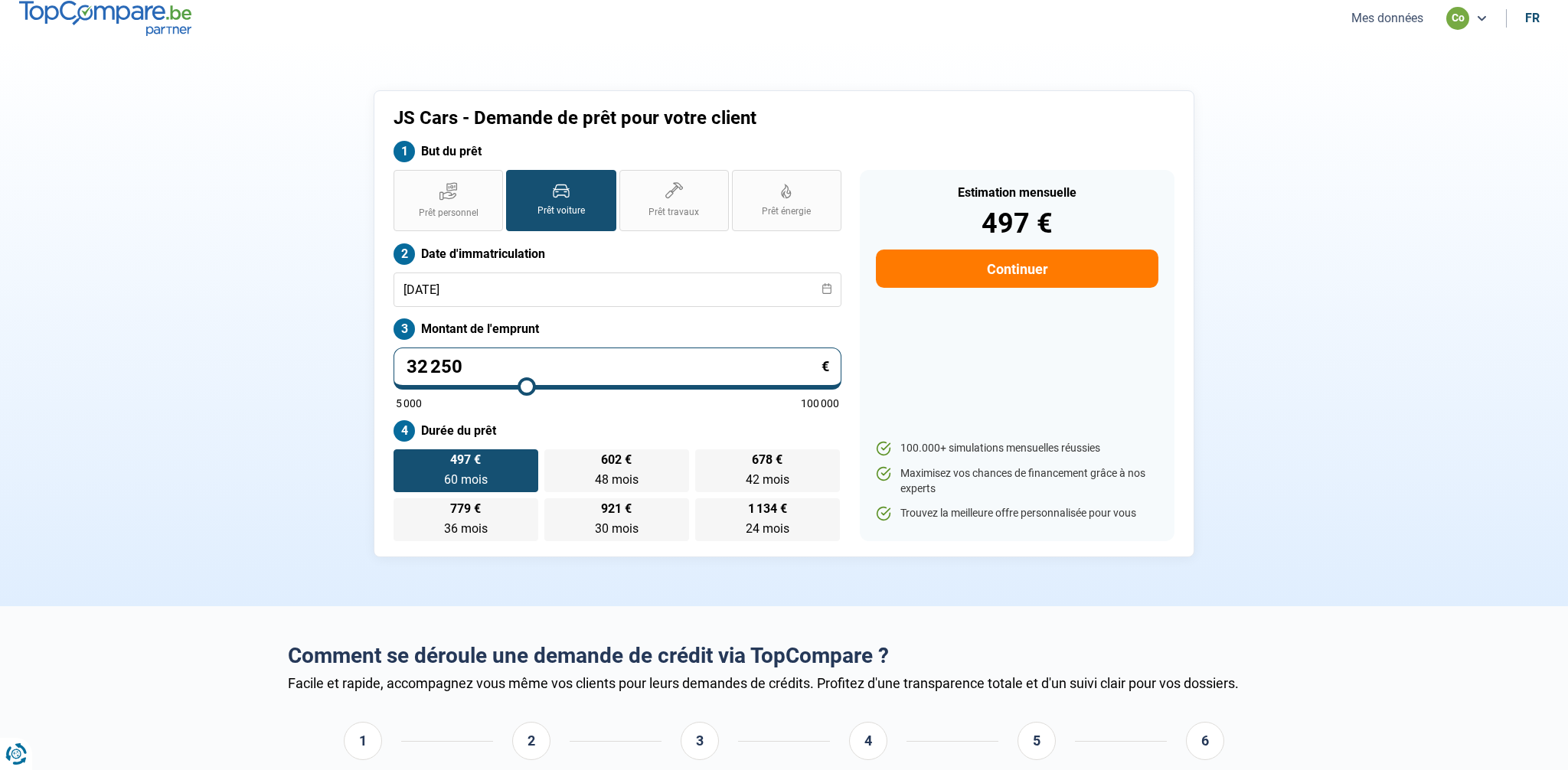
type input "32 500"
type input "32500"
type input "32 750"
type input "32750"
type input "33 000"
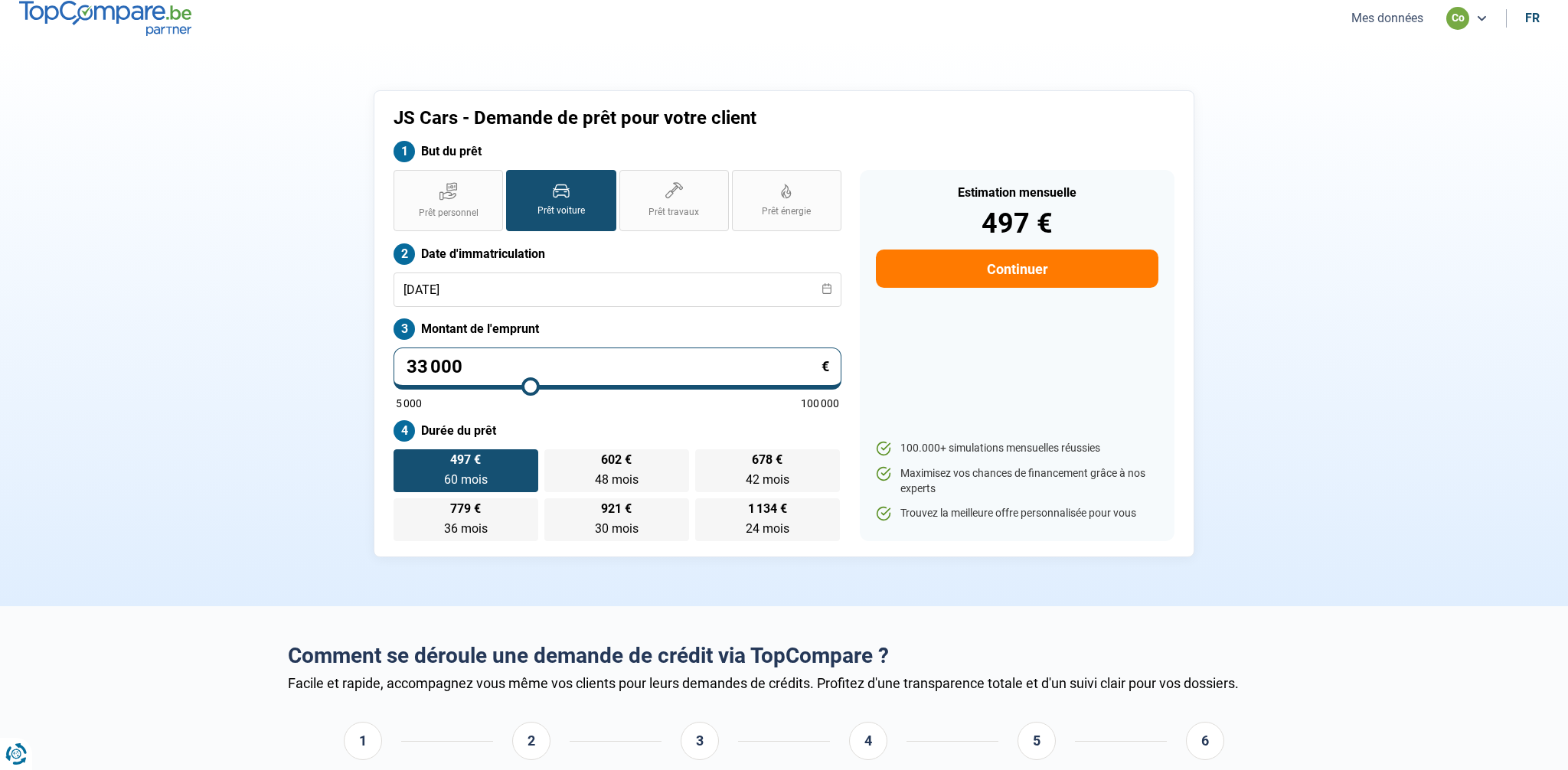
drag, startPoint x: 497, startPoint y: 385, endPoint x: 530, endPoint y: 386, distance: 33.0
type input "33000"
click at [530, 386] on input "range" at bounding box center [618, 386] width 443 height 3
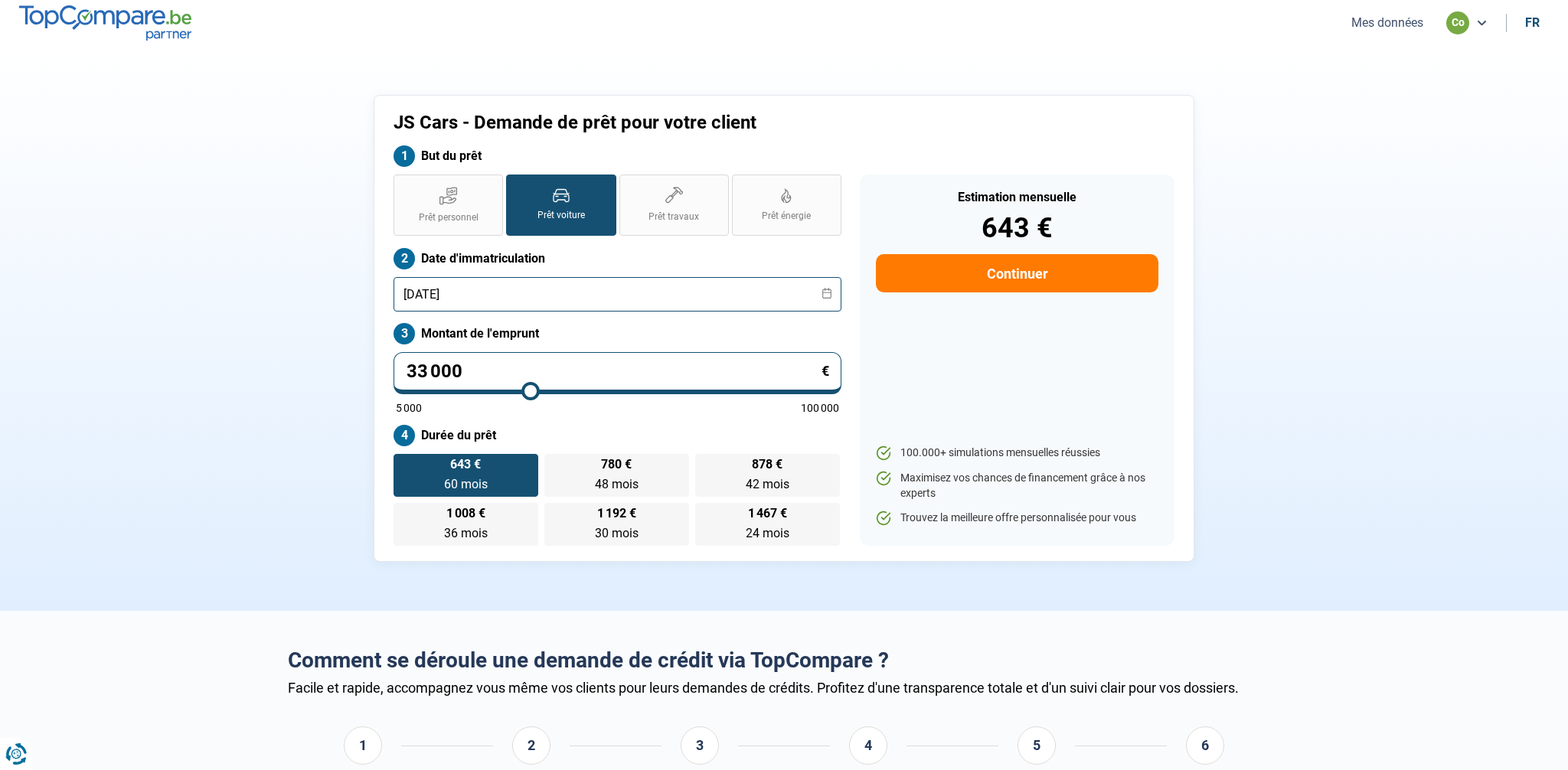
click at [528, 297] on input "04/08/2022" at bounding box center [617, 294] width 448 height 34
click at [733, 262] on label "Date d'immatriculation" at bounding box center [617, 259] width 448 height 22
click at [501, 288] on input "04/08/2021" at bounding box center [617, 294] width 448 height 34
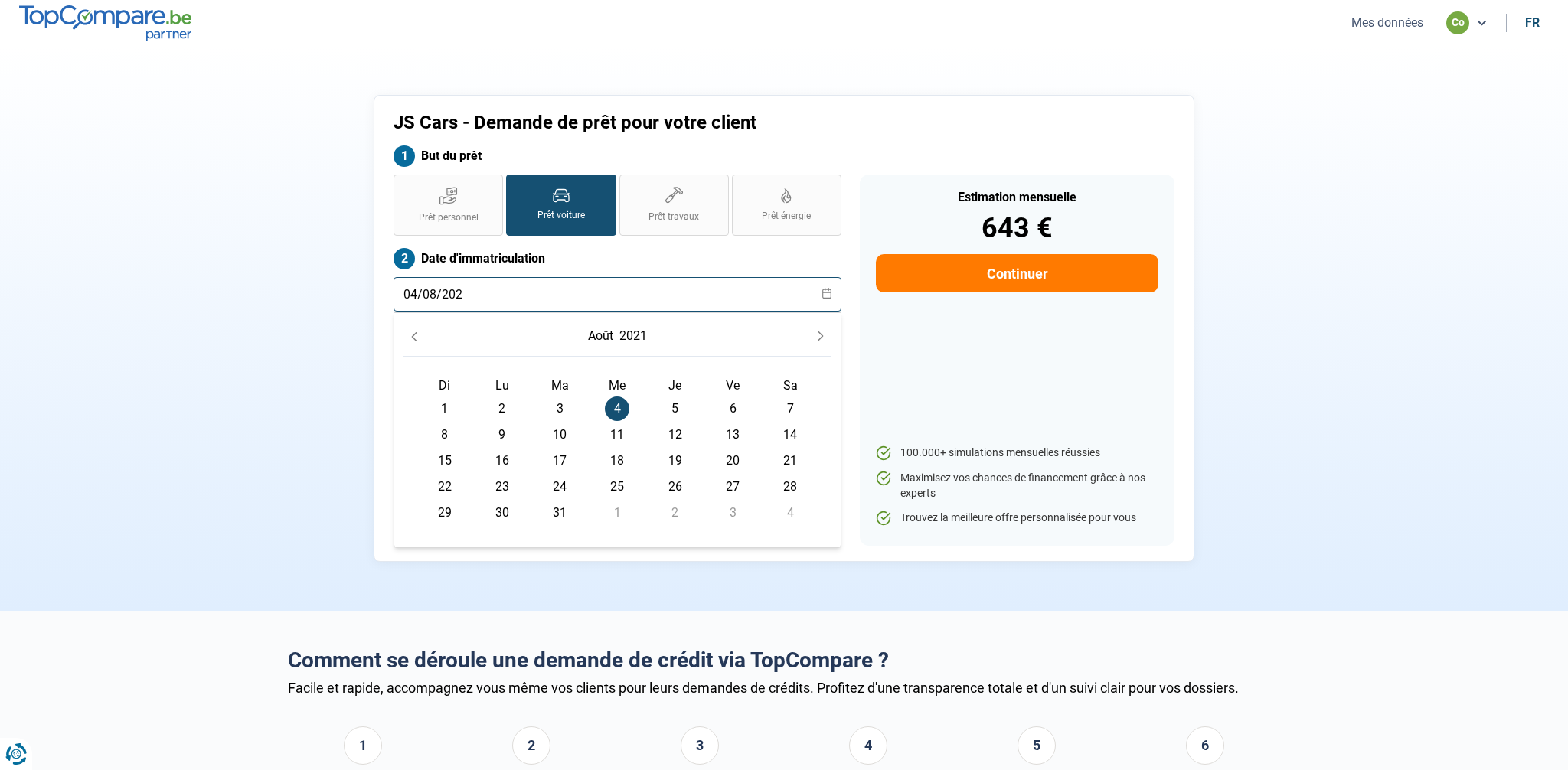
type input "04/08/2023"
radio input "false"
type input "04/08/2023"
click at [587, 265] on label "Date d'immatriculation" at bounding box center [617, 259] width 448 height 22
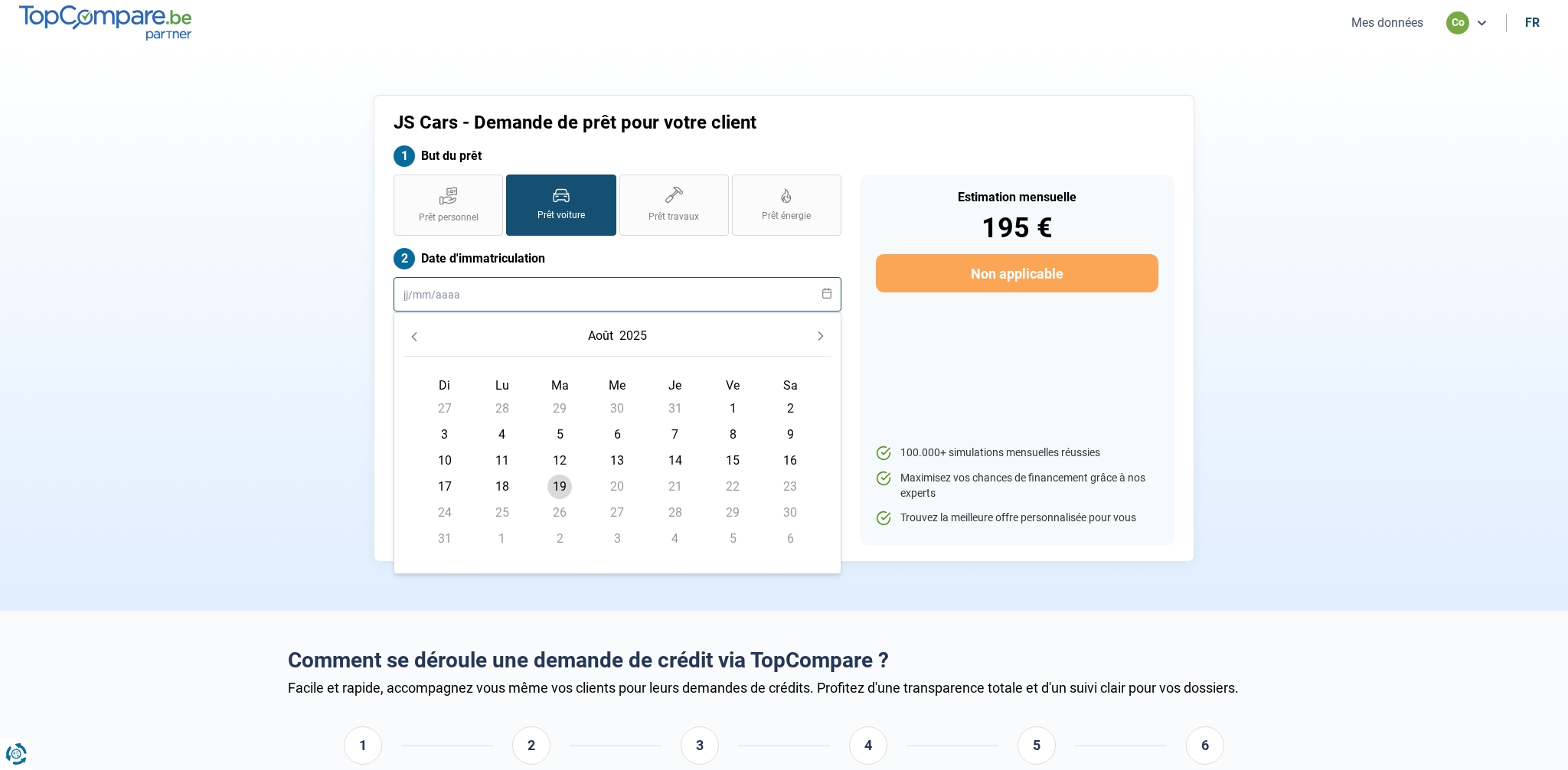
click at [572, 300] on input "text" at bounding box center [617, 294] width 448 height 34
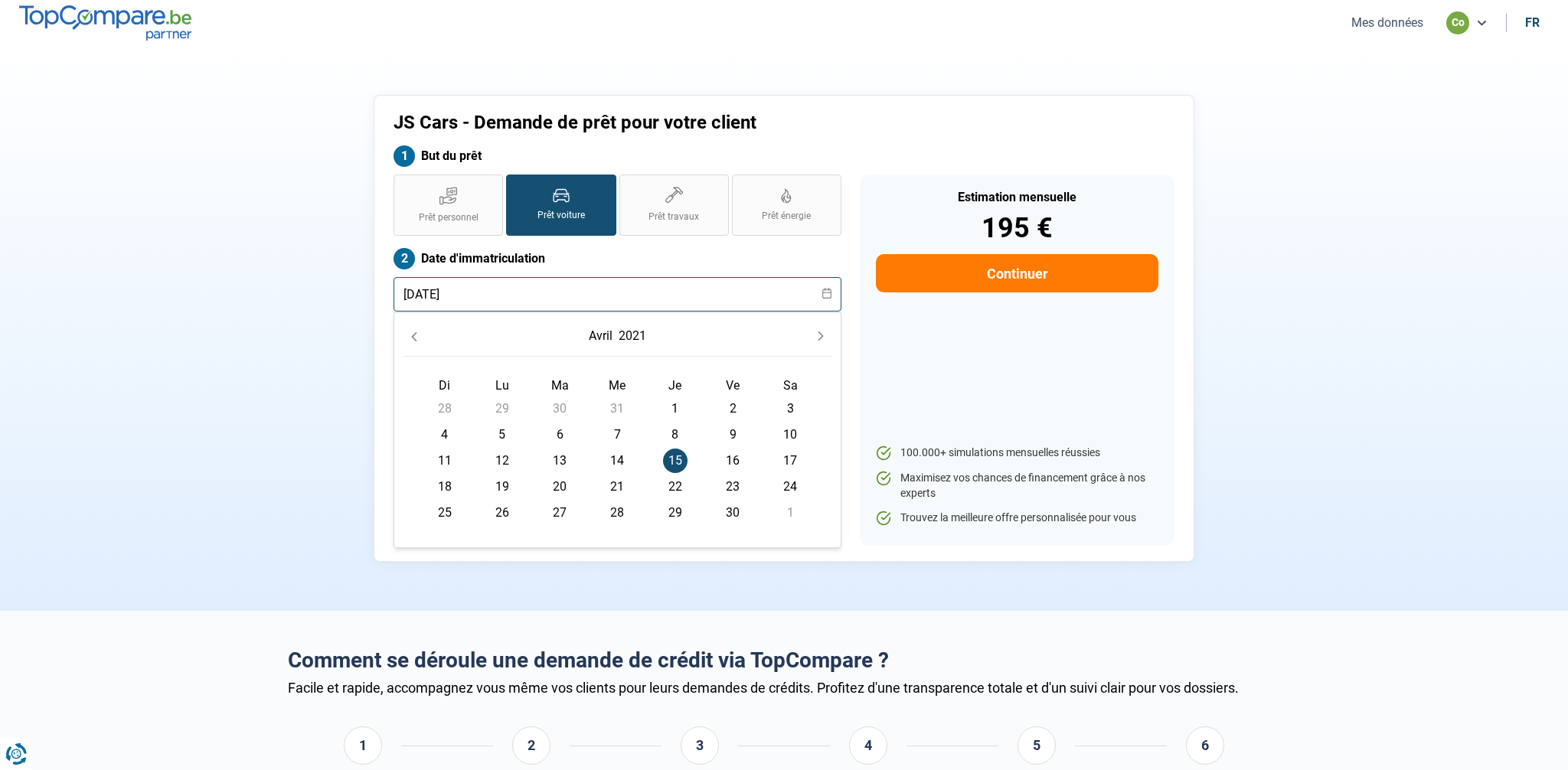
type input "15/04/2021"
click at [683, 245] on div "Prêt personnel Prêt voiture Prêt travaux Prêt énergie Prêt voiture Date d'immat…" at bounding box center [617, 360] width 466 height 372
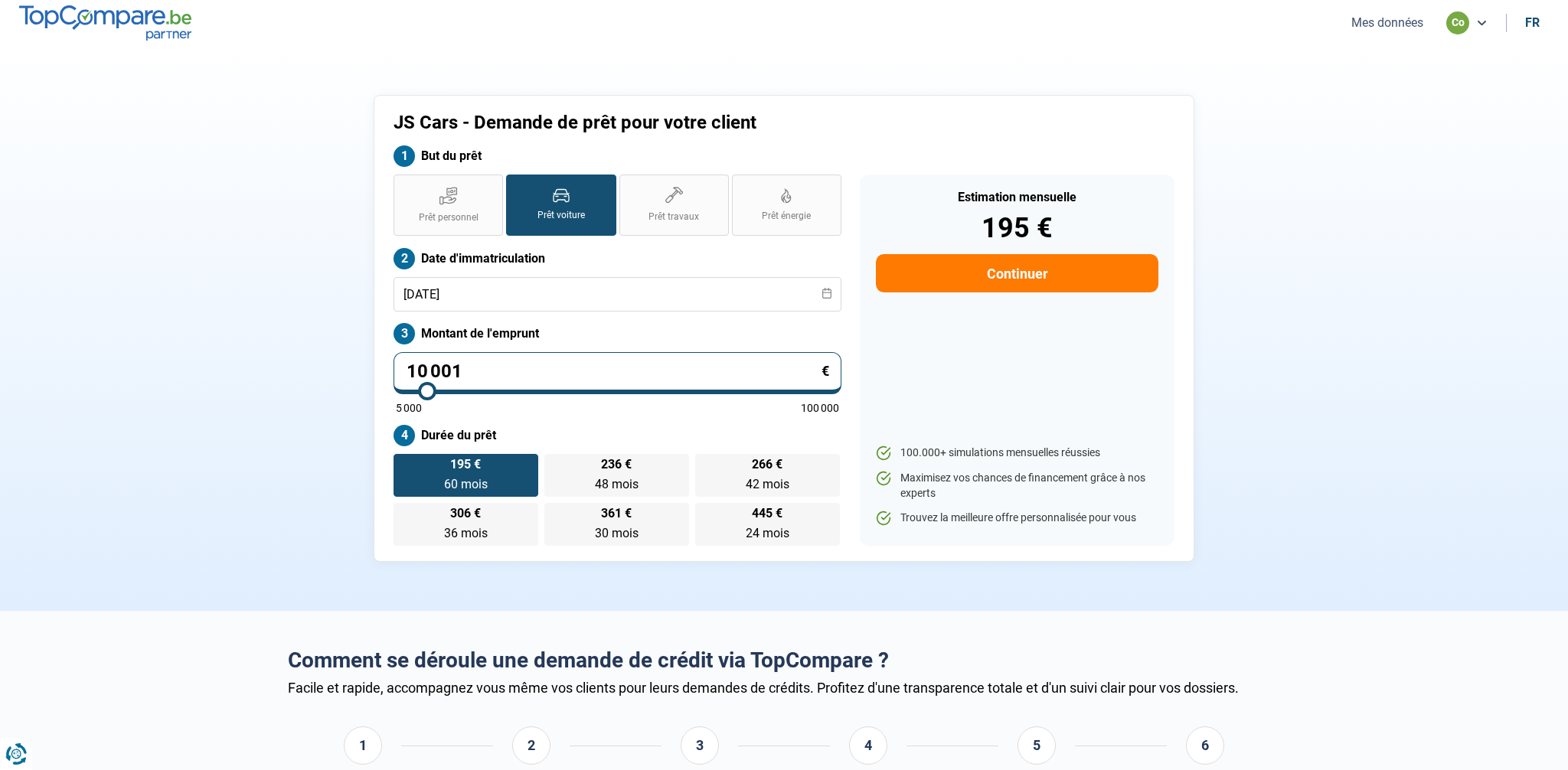
click at [470, 370] on input "10 001" at bounding box center [617, 373] width 448 height 42
type input "5"
type input "5000"
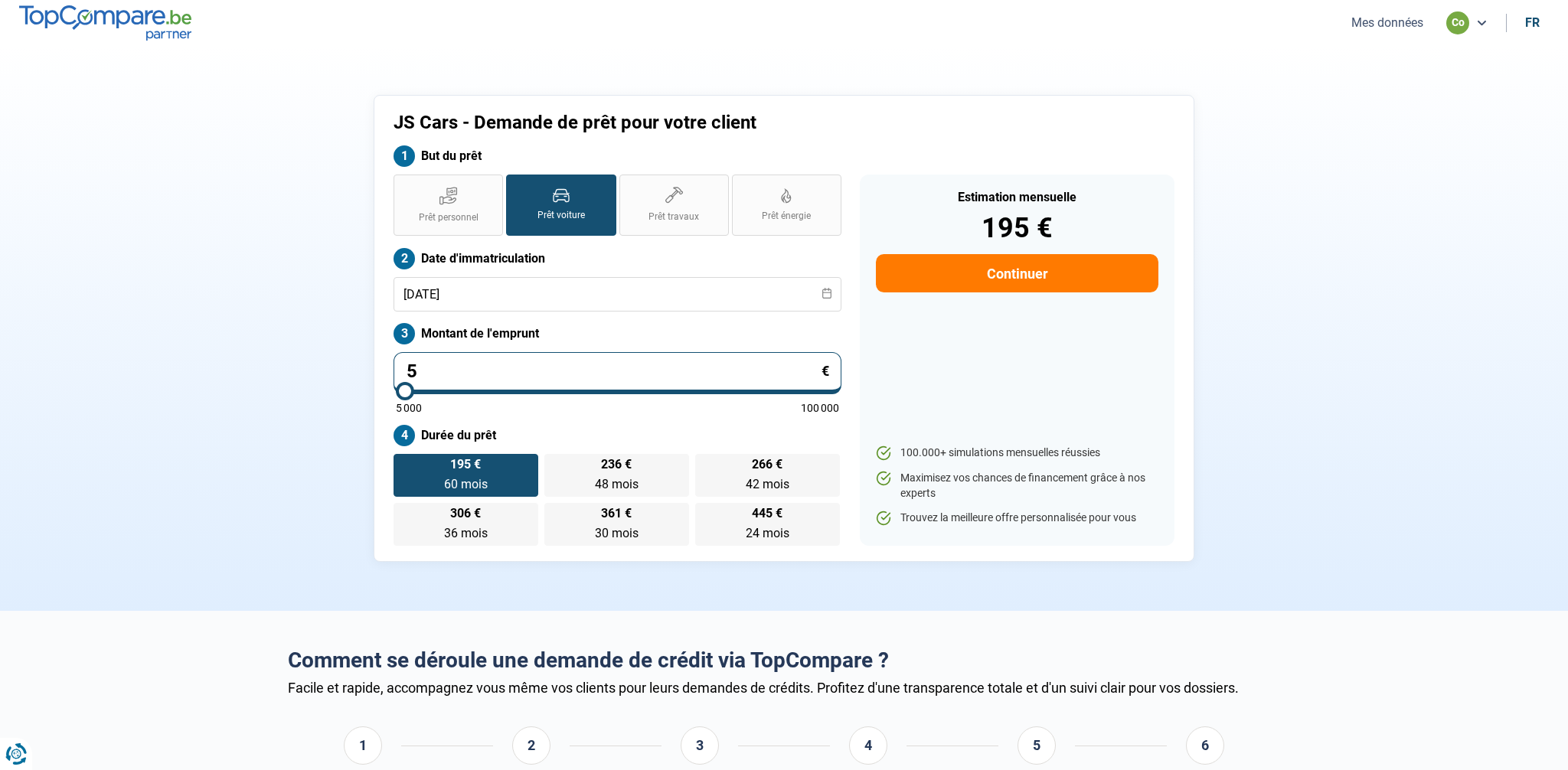
type input "50"
type input "5000"
type input "500"
type input "5000"
type input "5 000"
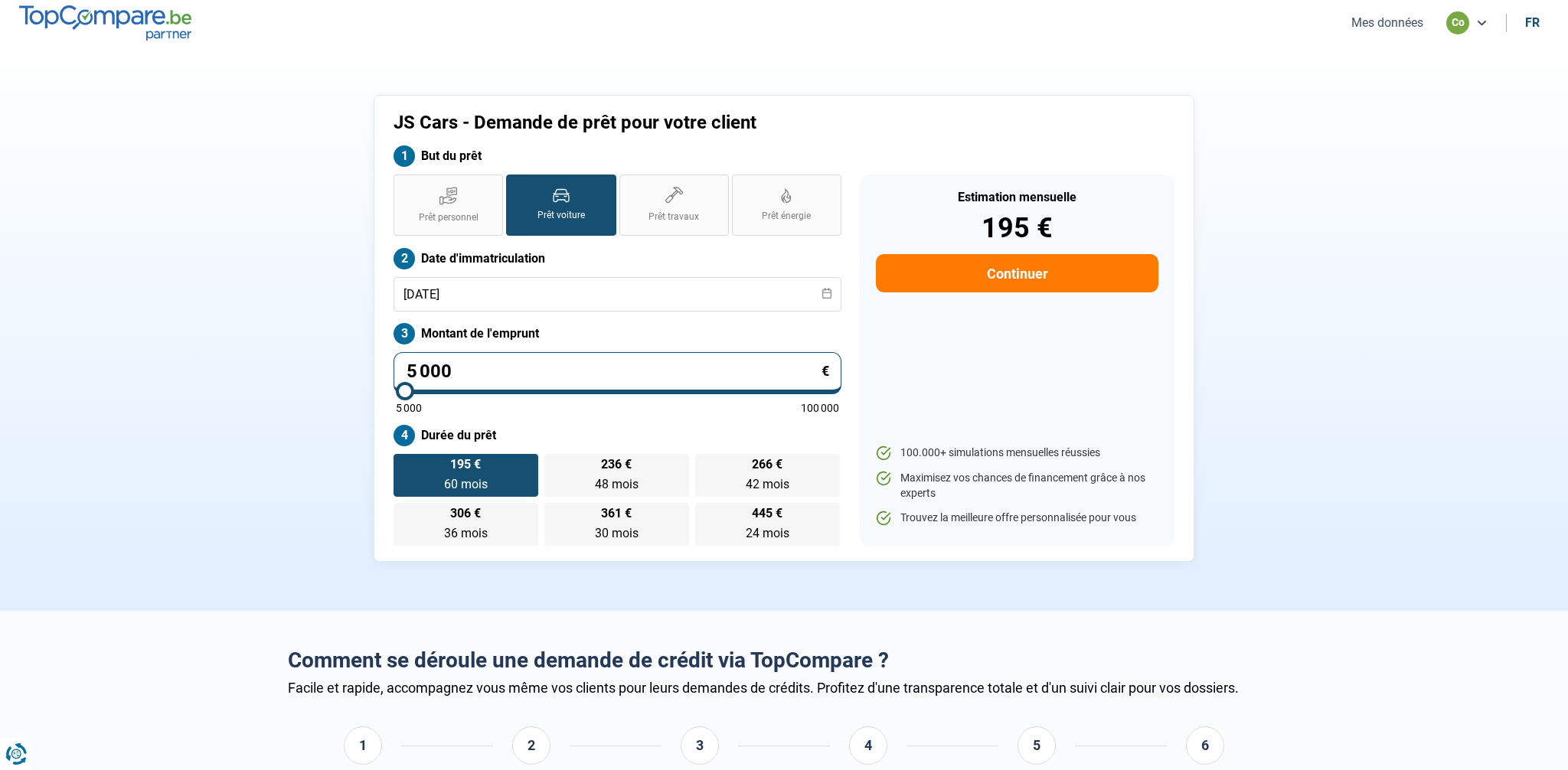
radio input "true"
click at [578, 335] on label "Montant de l'emprunt" at bounding box center [617, 334] width 448 height 22
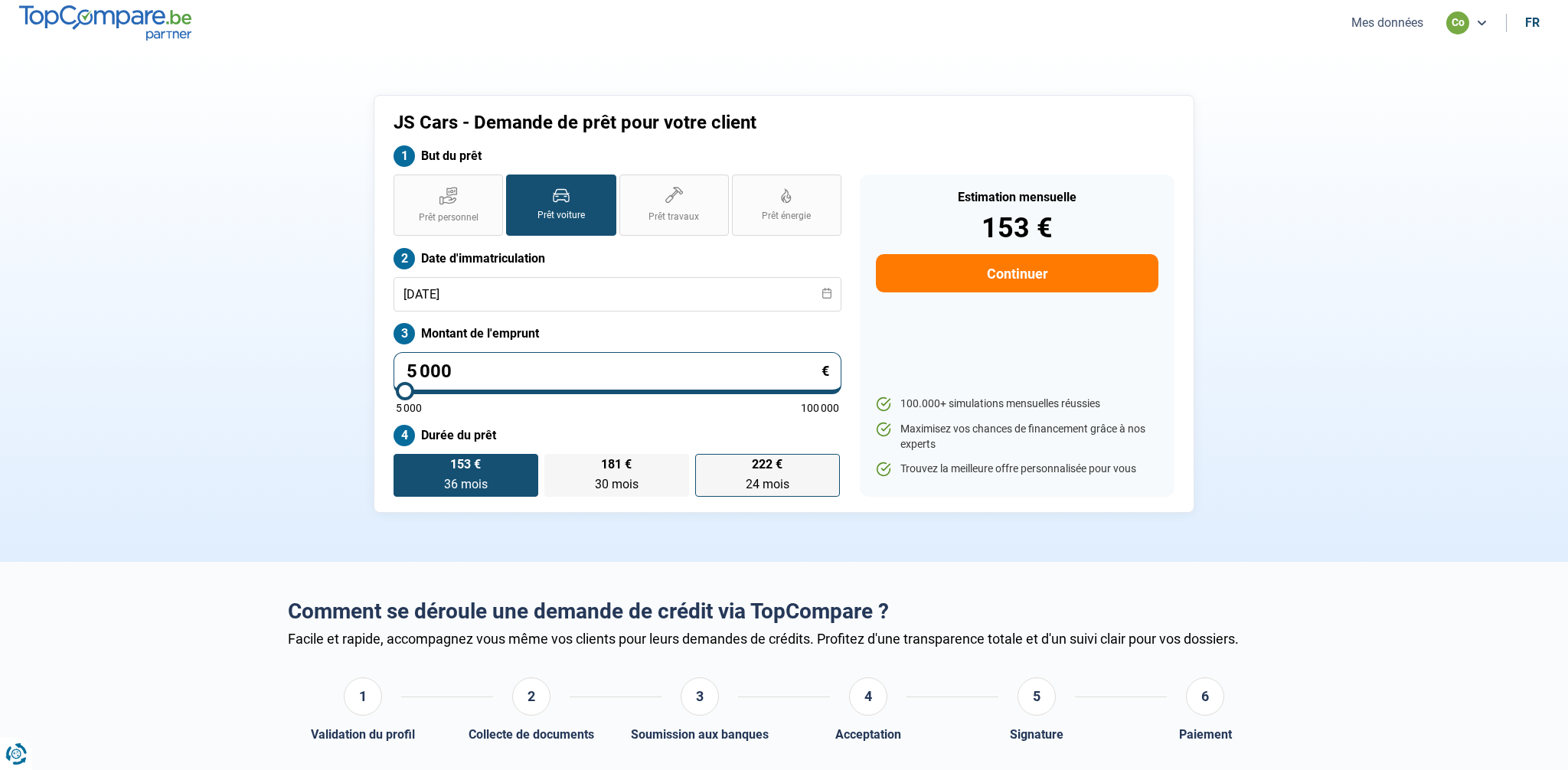
click at [772, 478] on span "24 mois" at bounding box center [767, 484] width 44 height 15
click at [705, 464] on input "222 € 24 mois 24 mois" at bounding box center [700, 459] width 10 height 10
radio input "true"
